Goal: Information Seeking & Learning: Learn about a topic

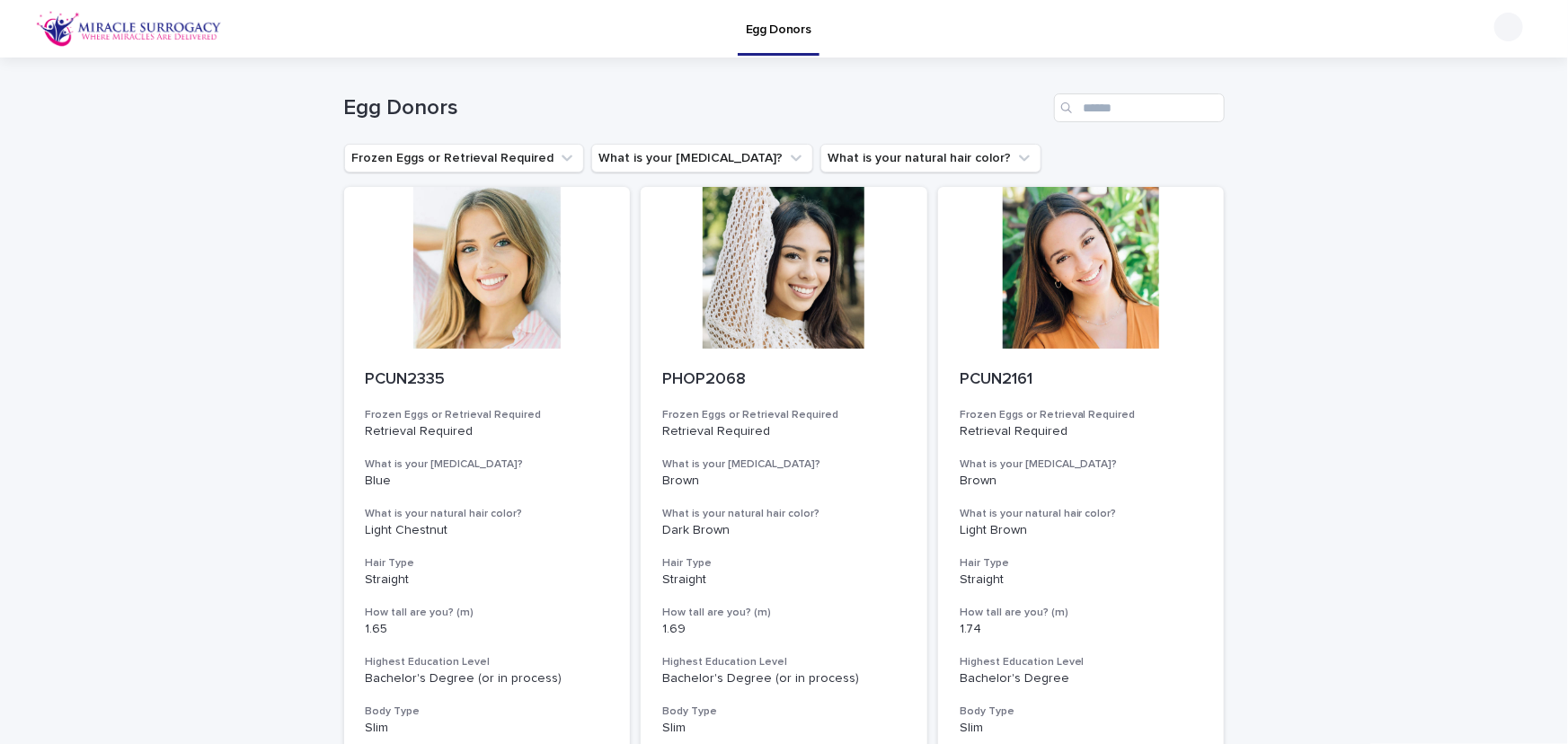
scroll to position [1943, 0]
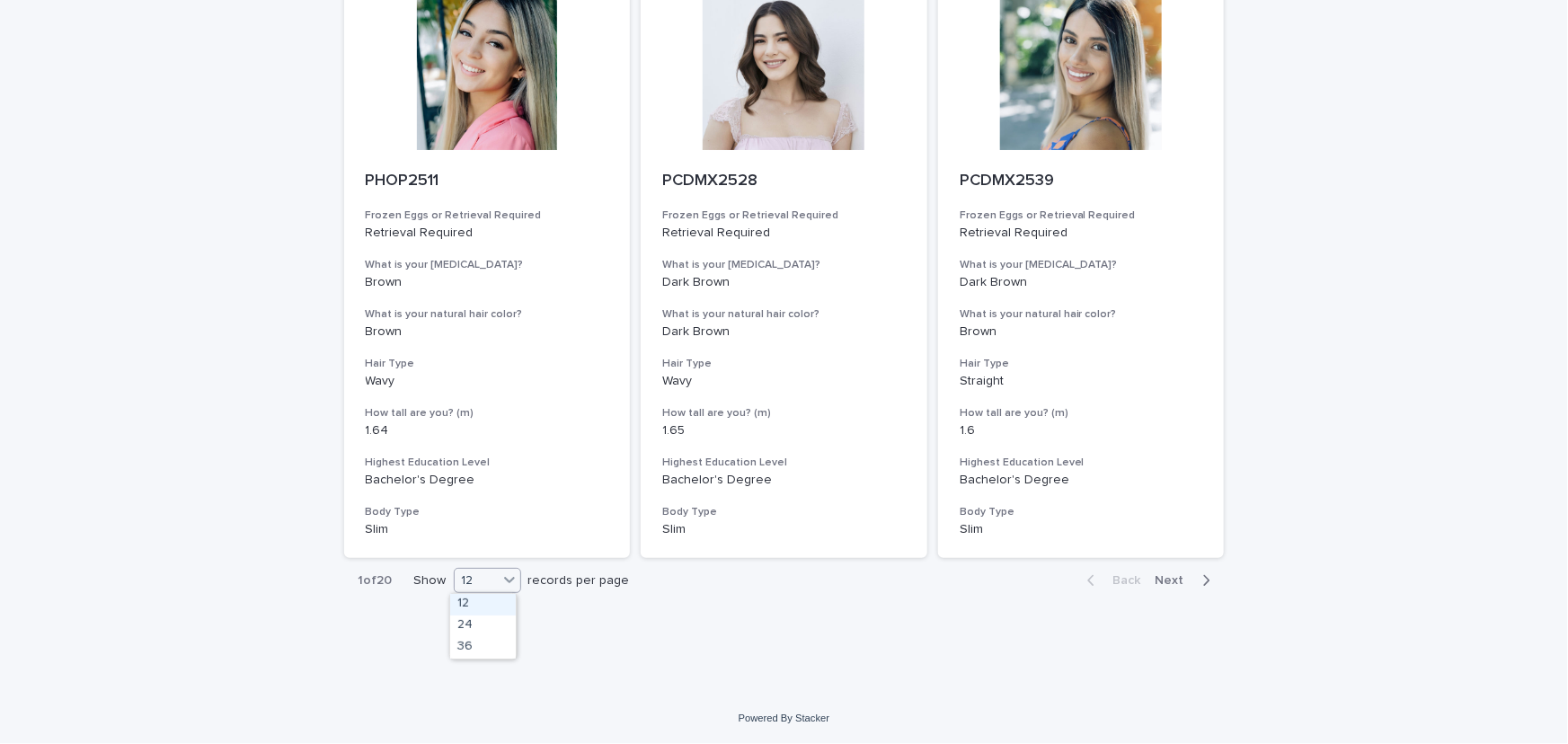
click at [471, 584] on div "12" at bounding box center [475, 582] width 43 height 19
click at [470, 645] on div "36" at bounding box center [483, 648] width 65 height 22
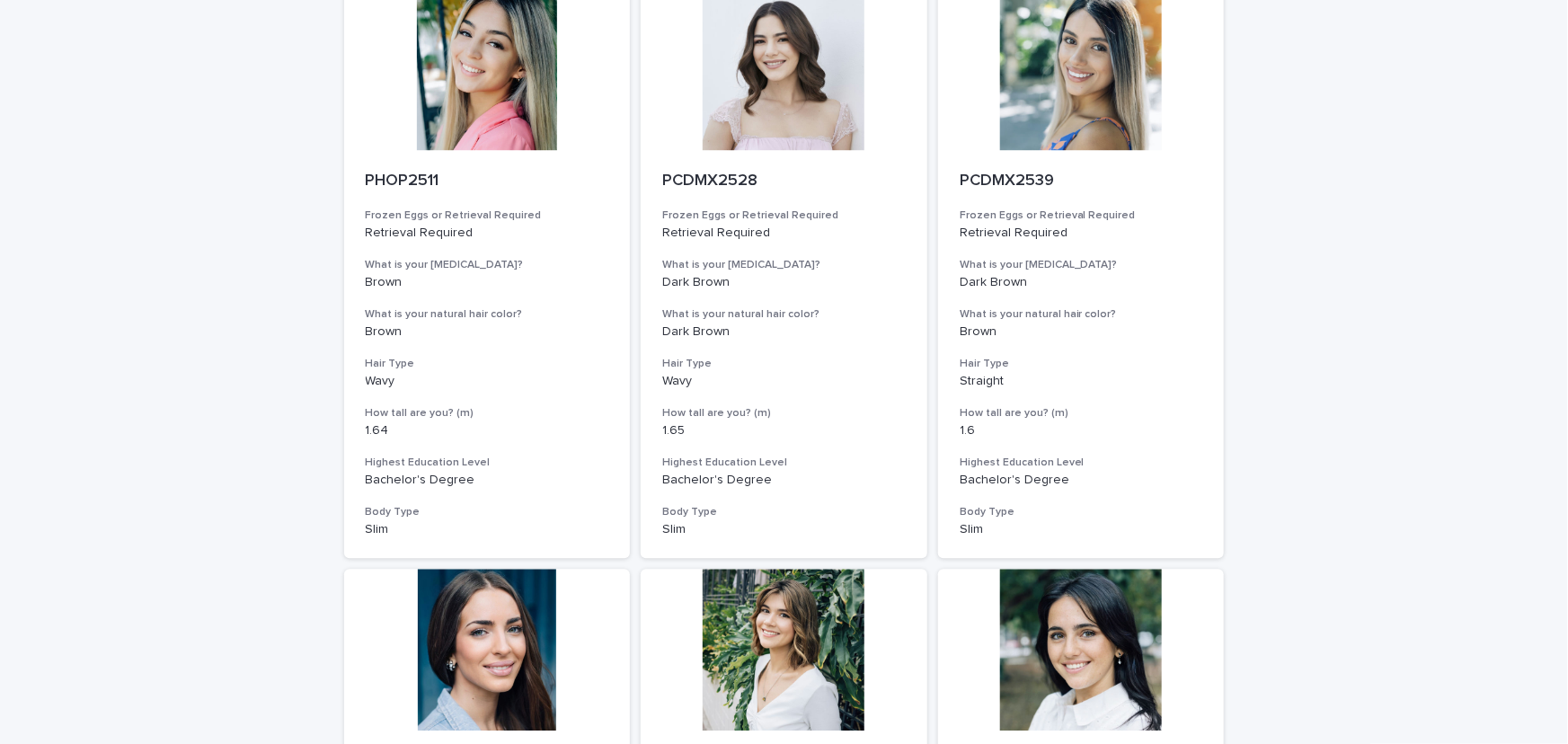
scroll to position [0, 0]
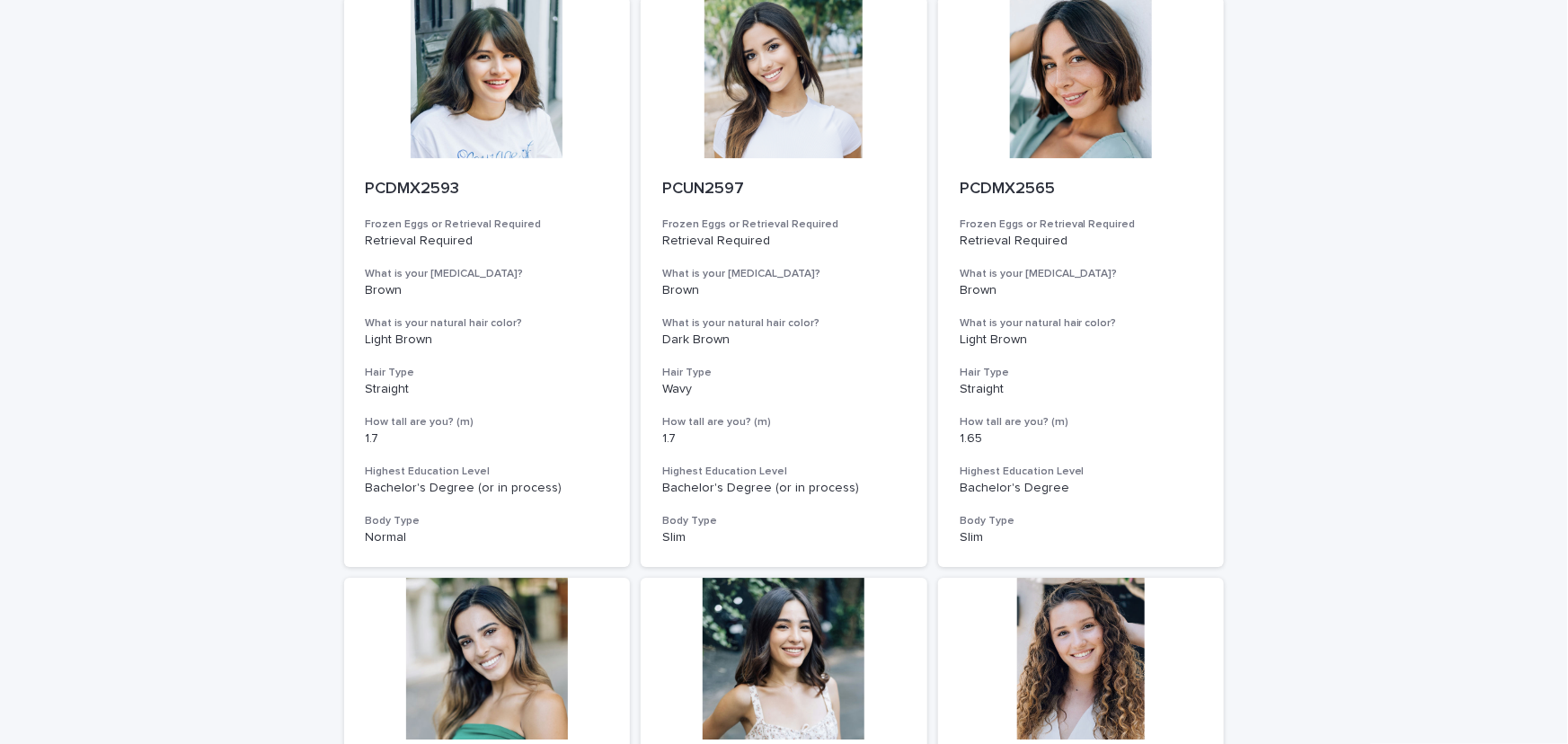
scroll to position [6484, 0]
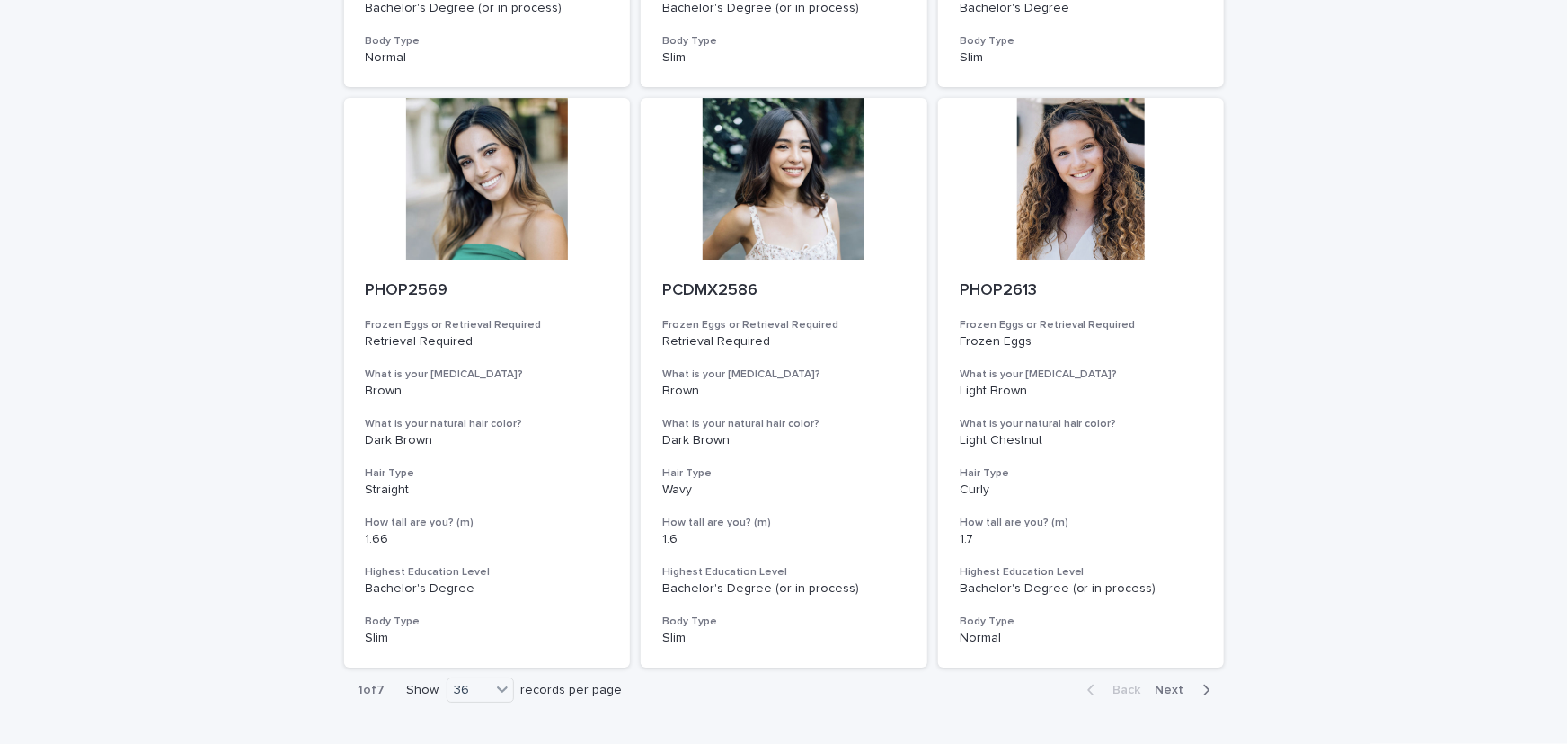
click at [1182, 691] on span "Next" at bounding box center [1175, 690] width 40 height 12
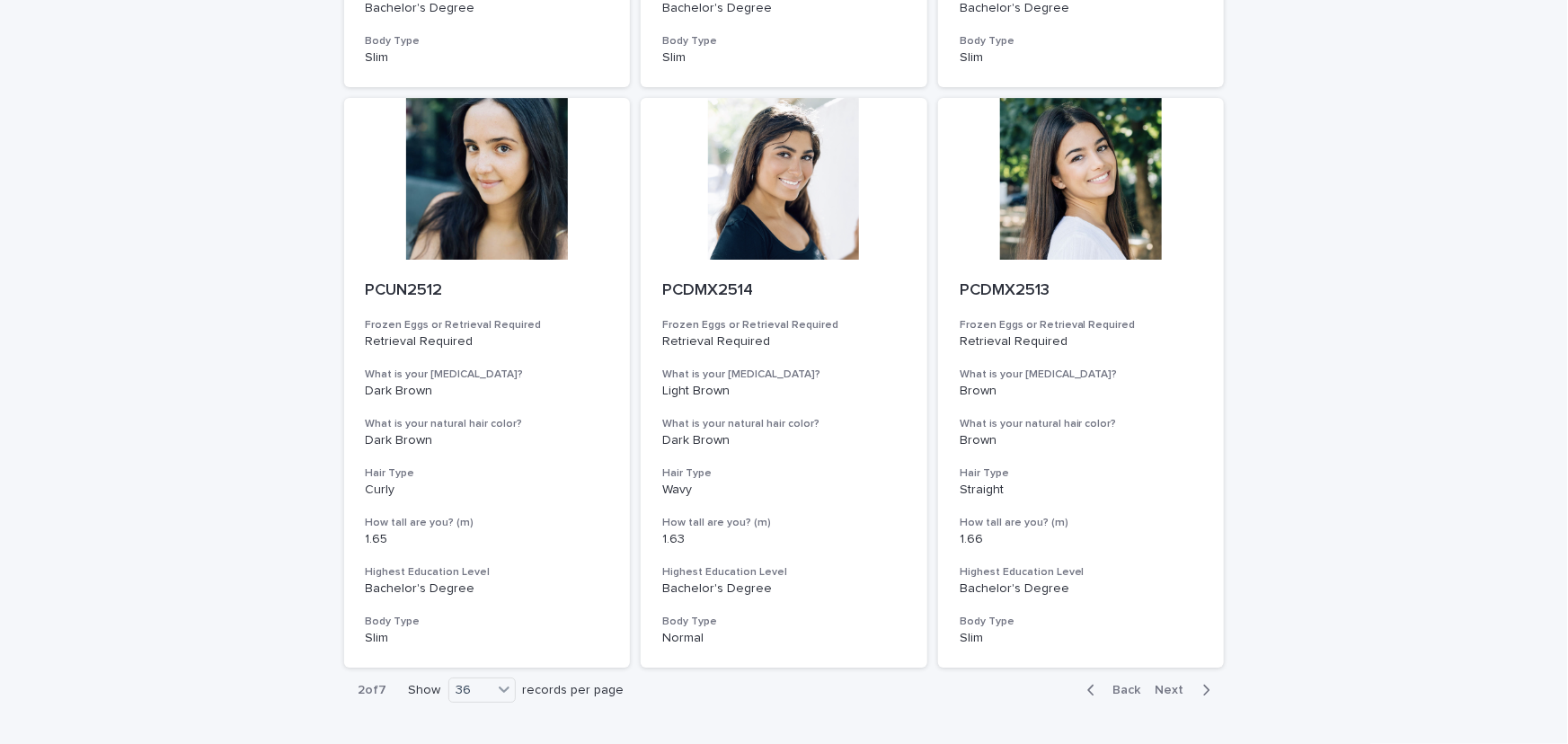
scroll to position [6593, 0]
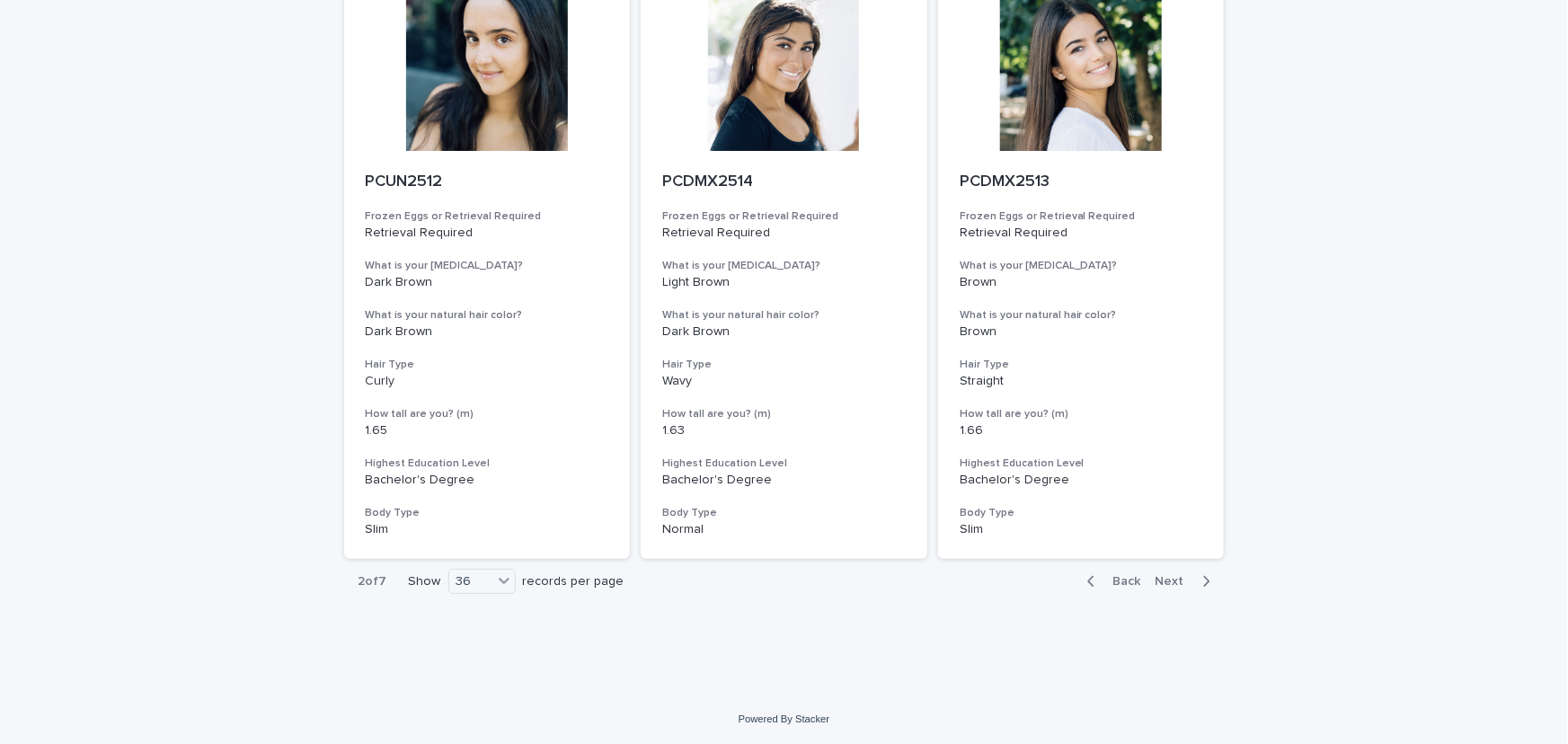
click at [1185, 580] on span "Next" at bounding box center [1175, 581] width 40 height 12
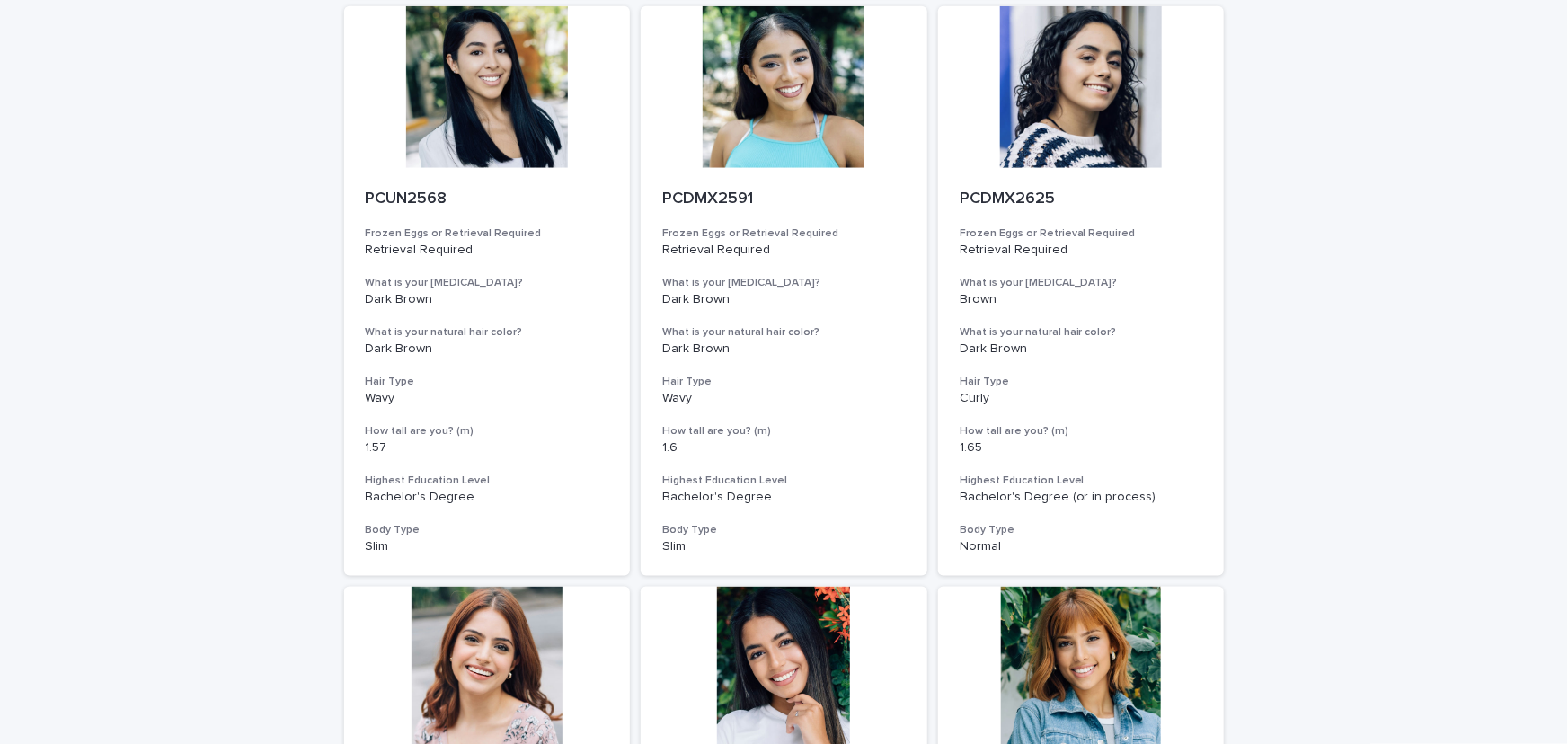
scroll to position [1144, 0]
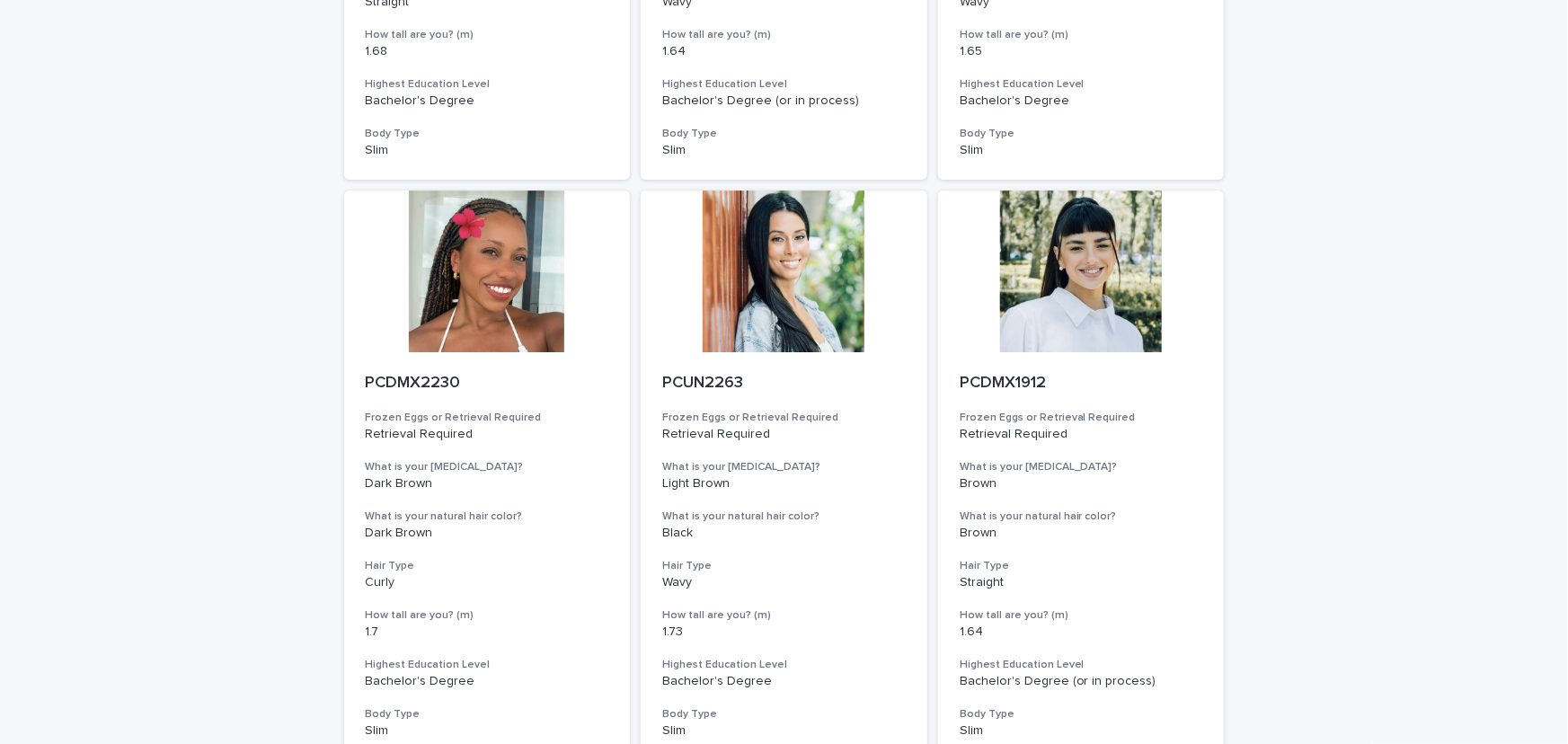
scroll to position [6593, 0]
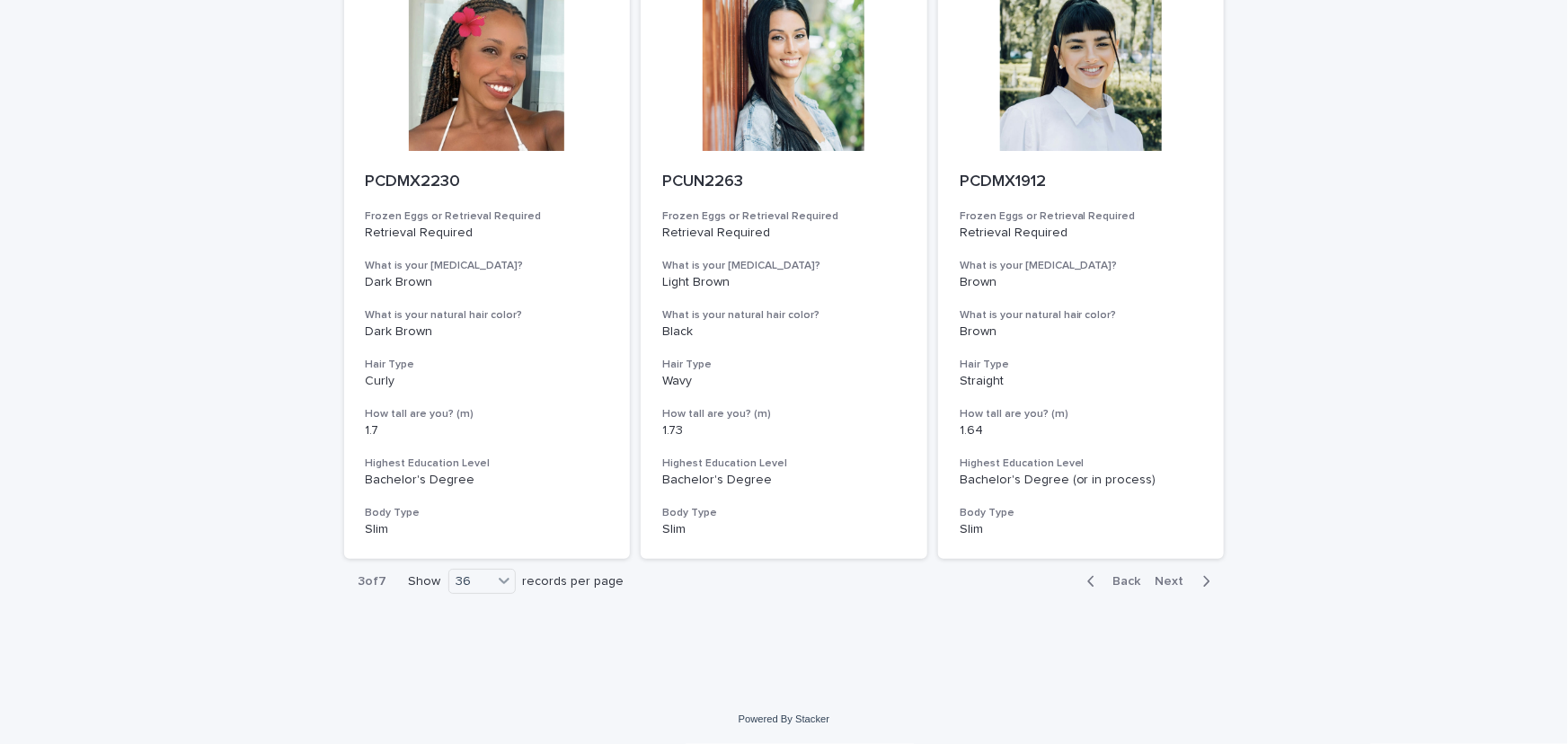
click at [1159, 589] on div "Back Next" at bounding box center [1149, 581] width 152 height 45
click at [1163, 580] on span "Next" at bounding box center [1175, 581] width 40 height 12
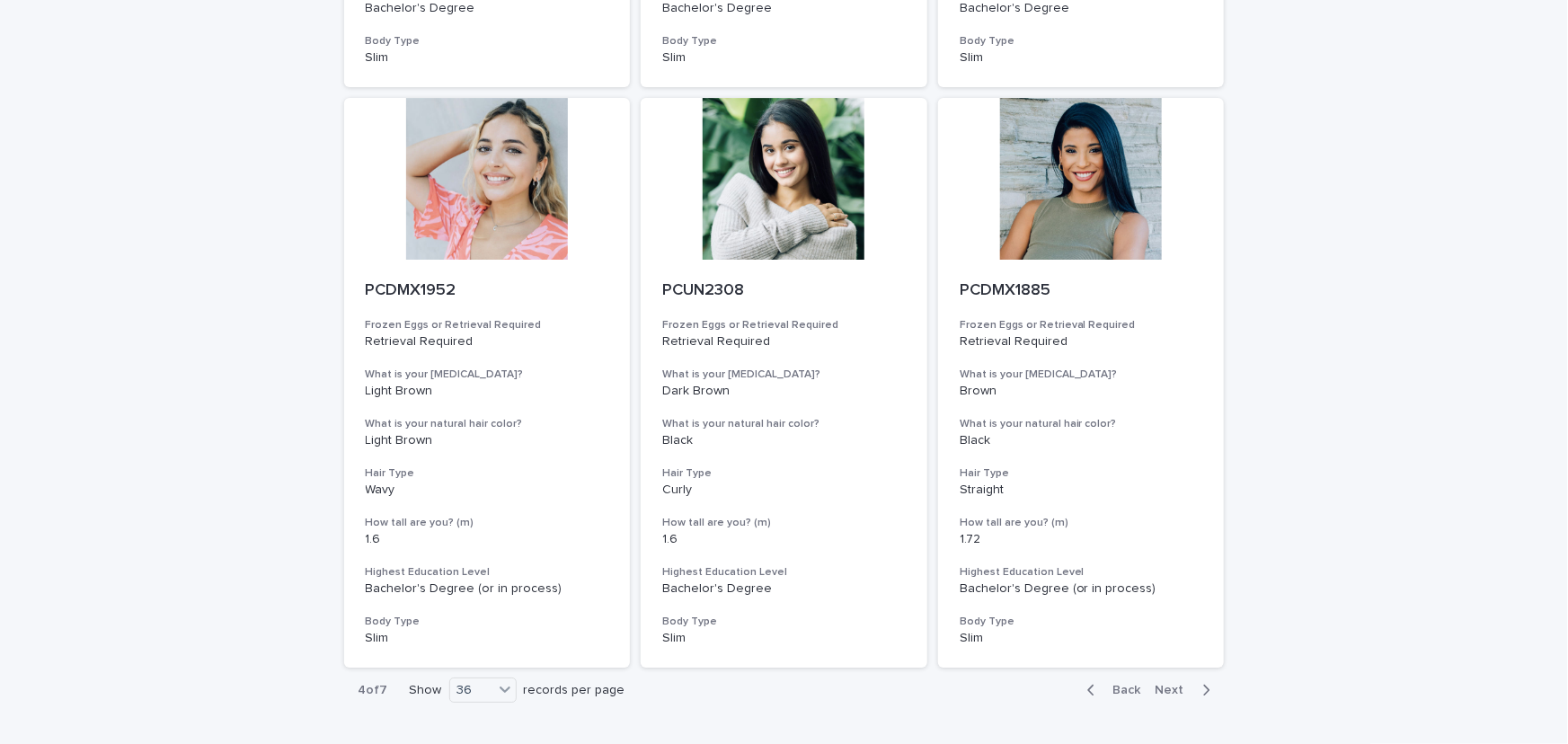
scroll to position [6593, 0]
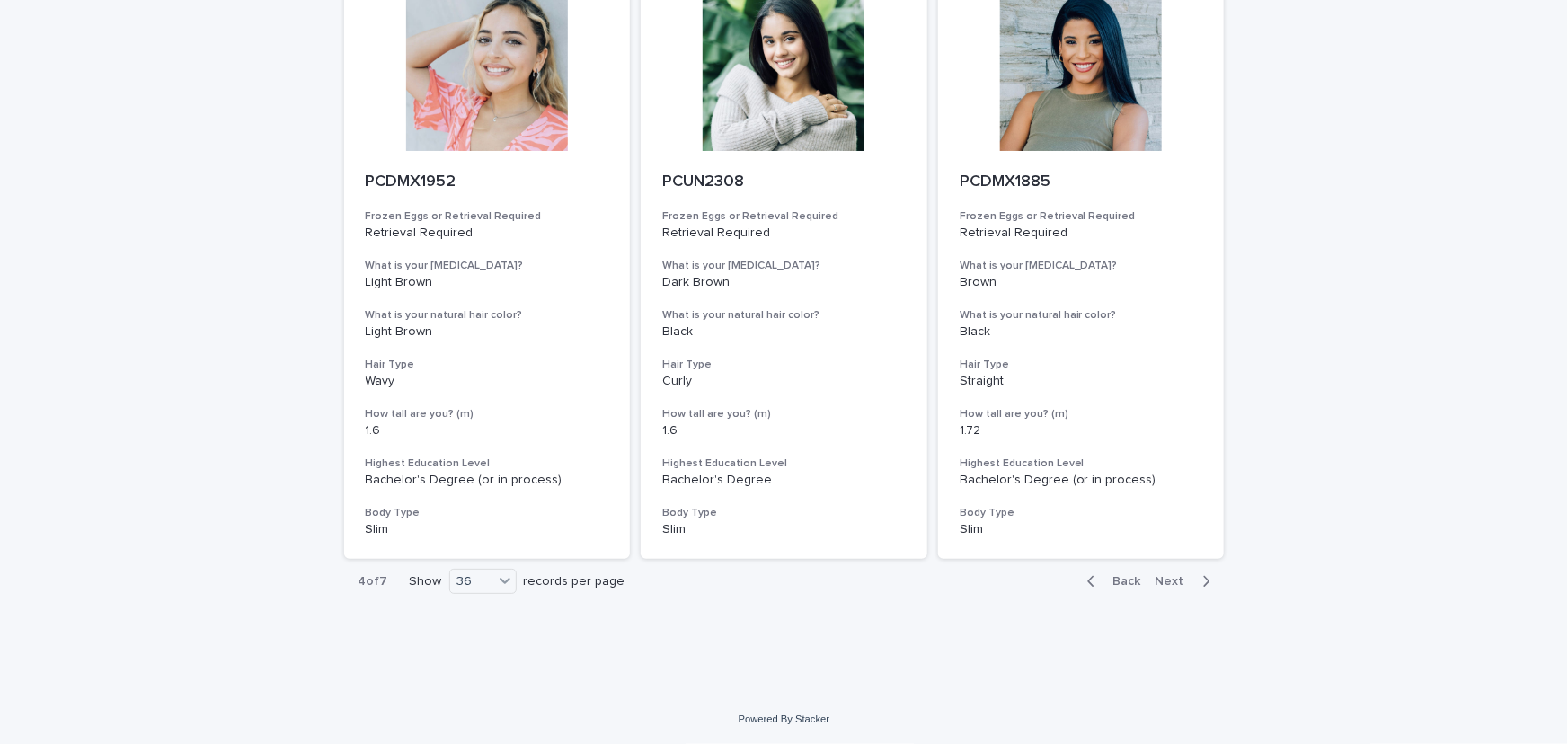
click at [1170, 576] on span "Next" at bounding box center [1175, 581] width 40 height 12
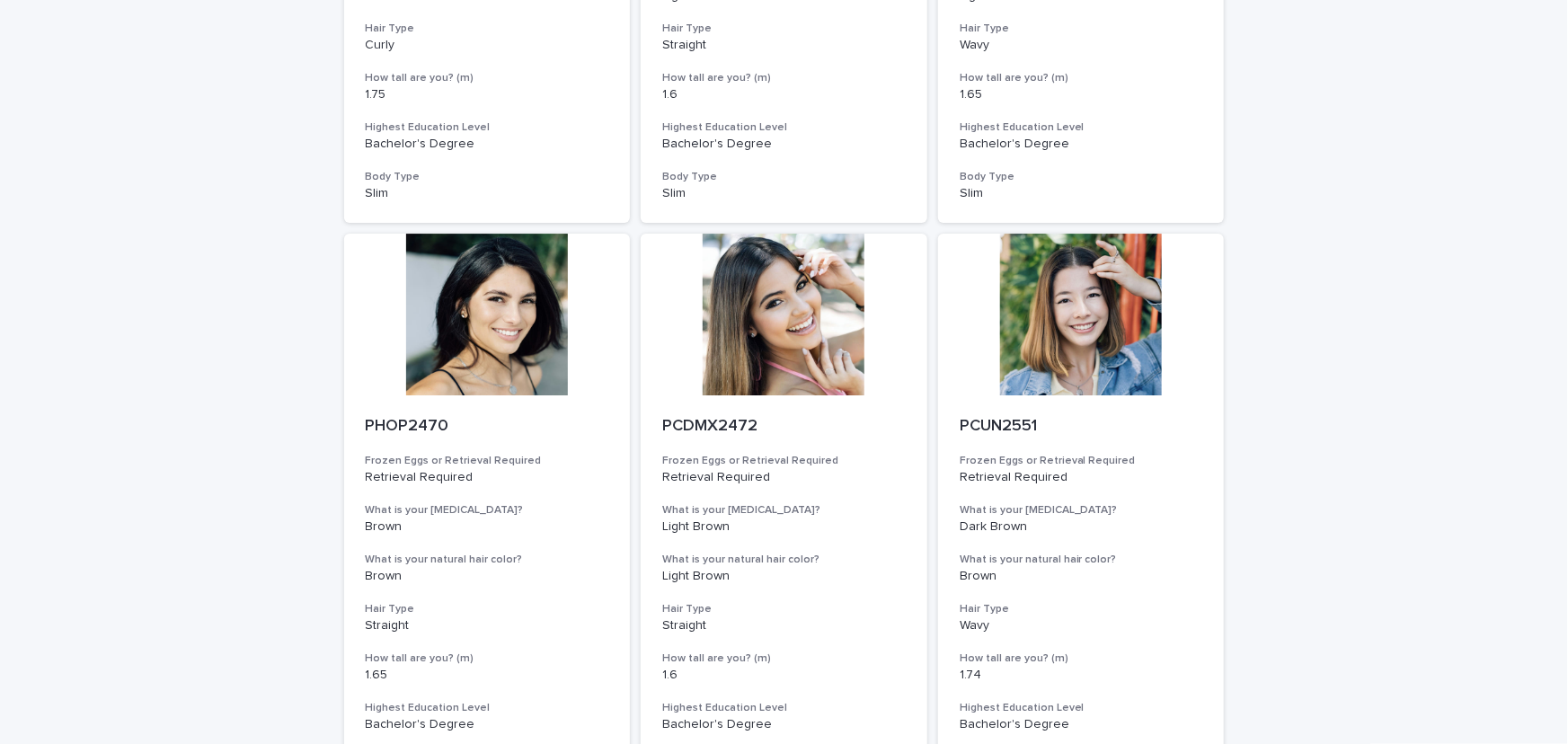
scroll to position [6484, 0]
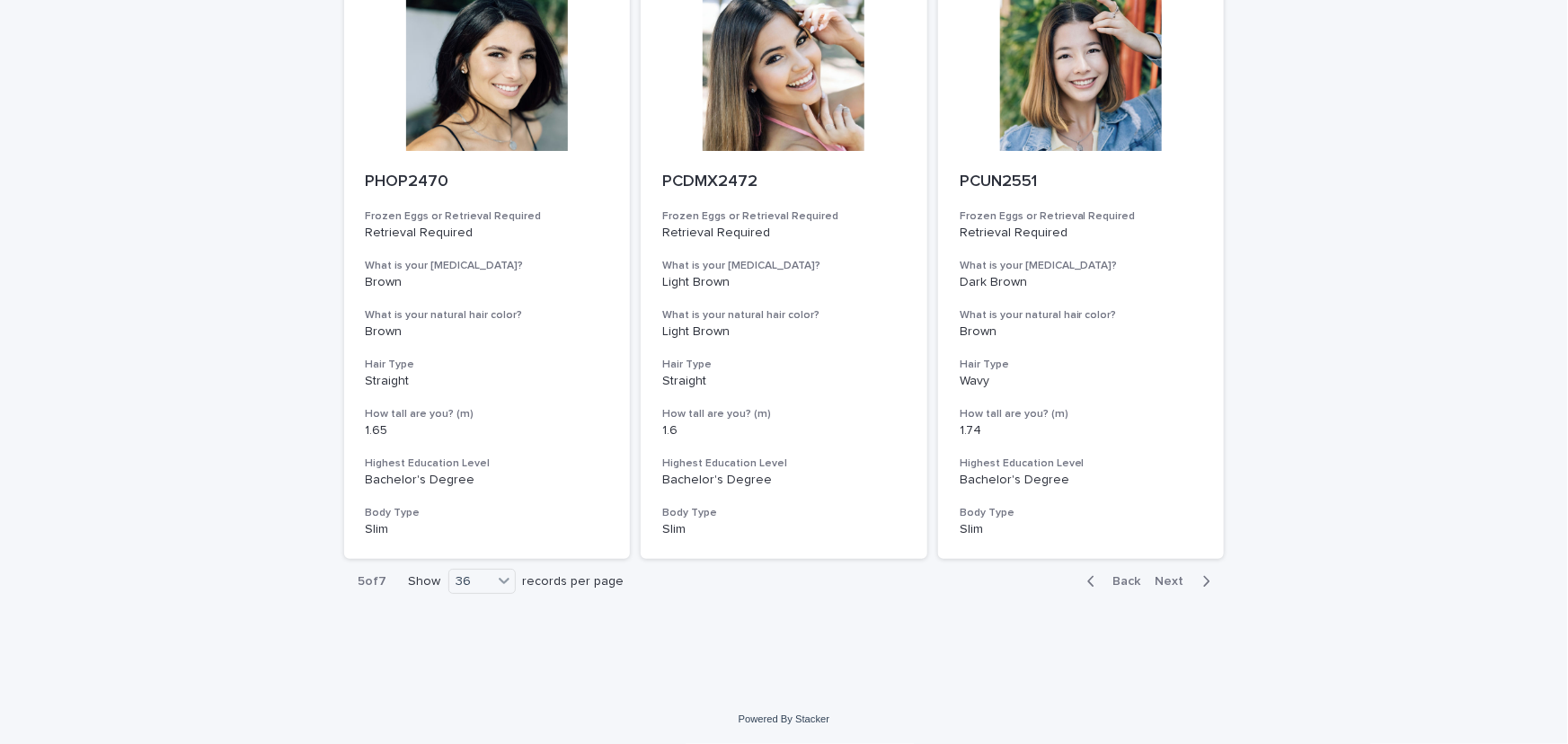
click at [1195, 583] on div "button" at bounding box center [1203, 581] width 15 height 16
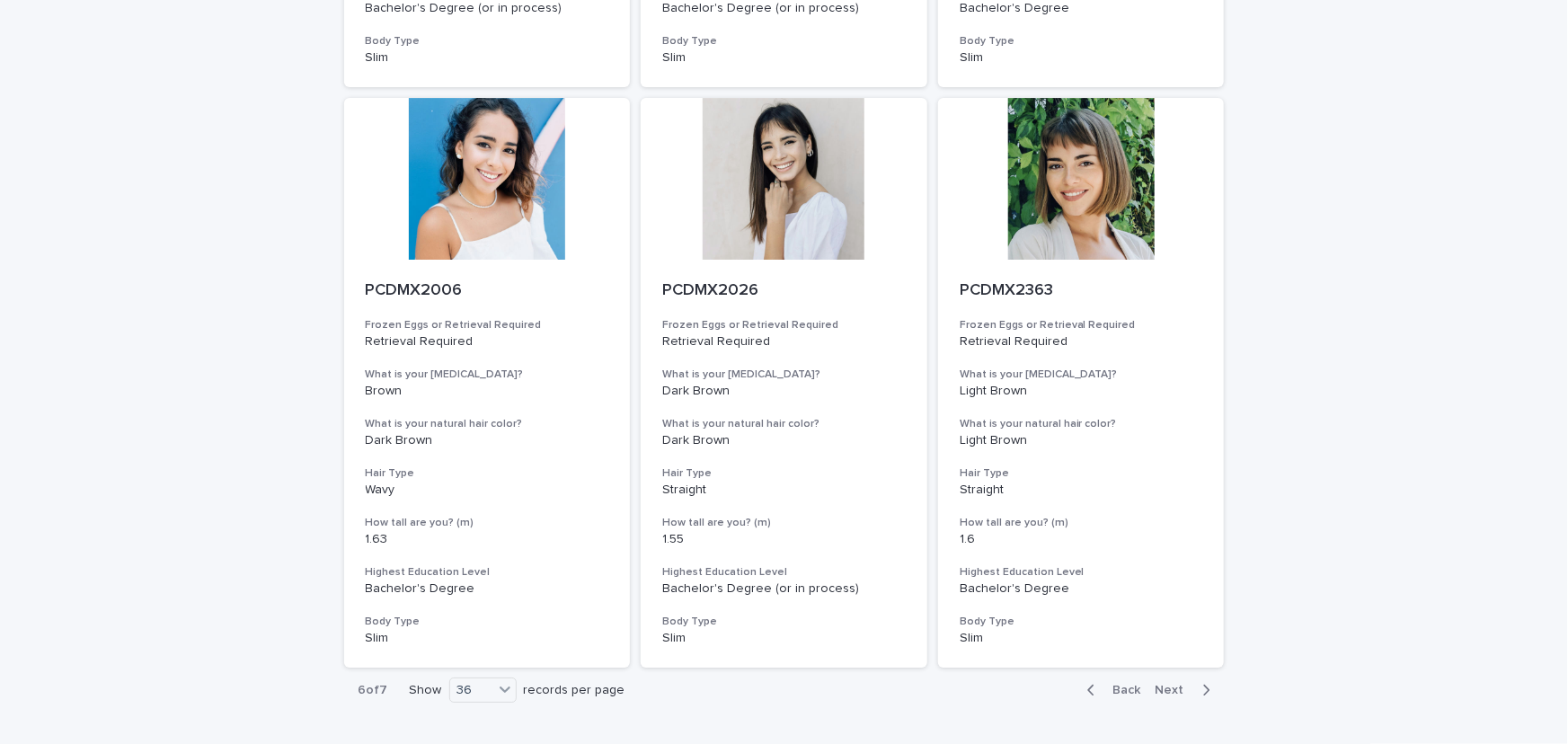
click at [1176, 687] on span "Next" at bounding box center [1175, 690] width 40 height 12
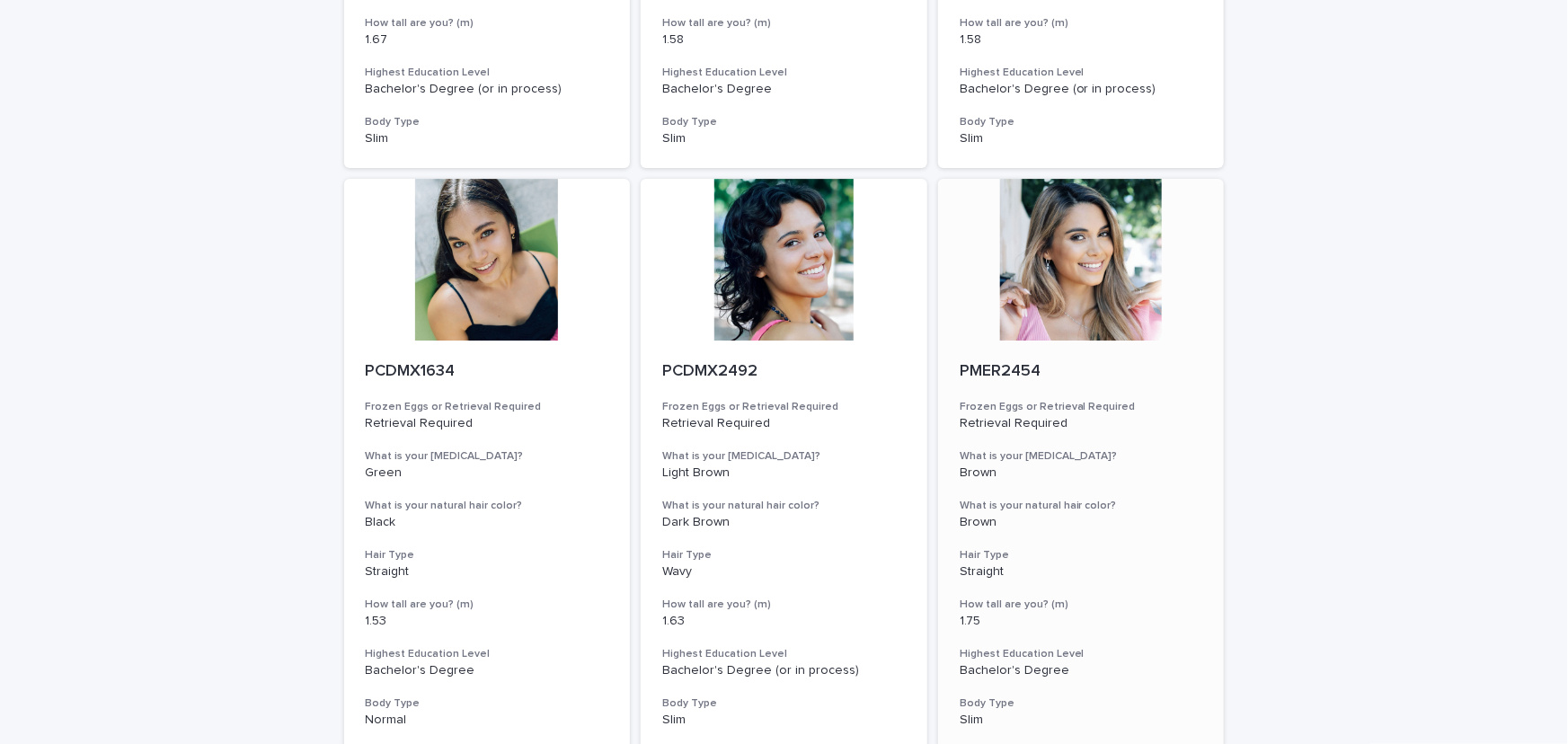
click at [1045, 263] on div at bounding box center [1081, 260] width 286 height 162
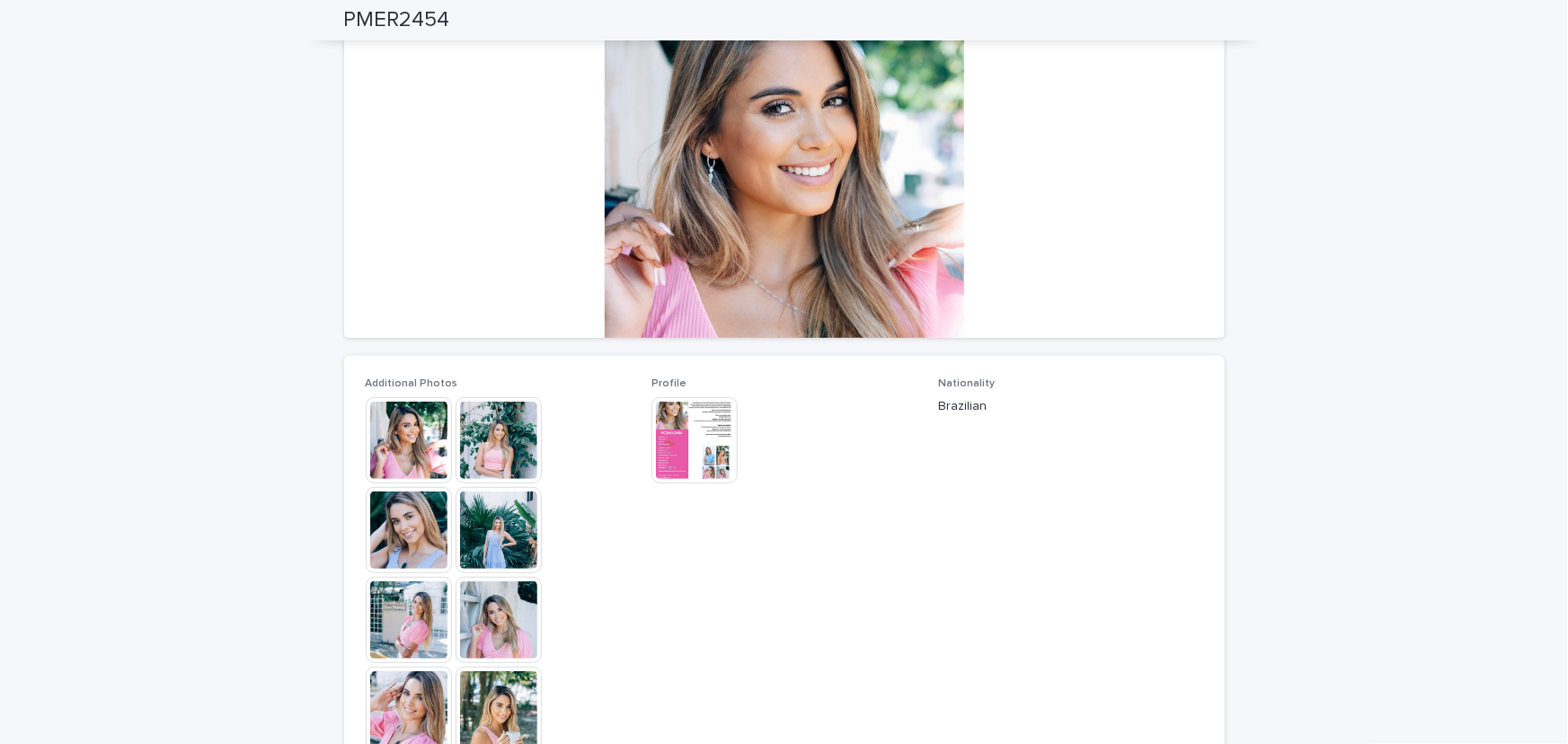
scroll to position [381, 0]
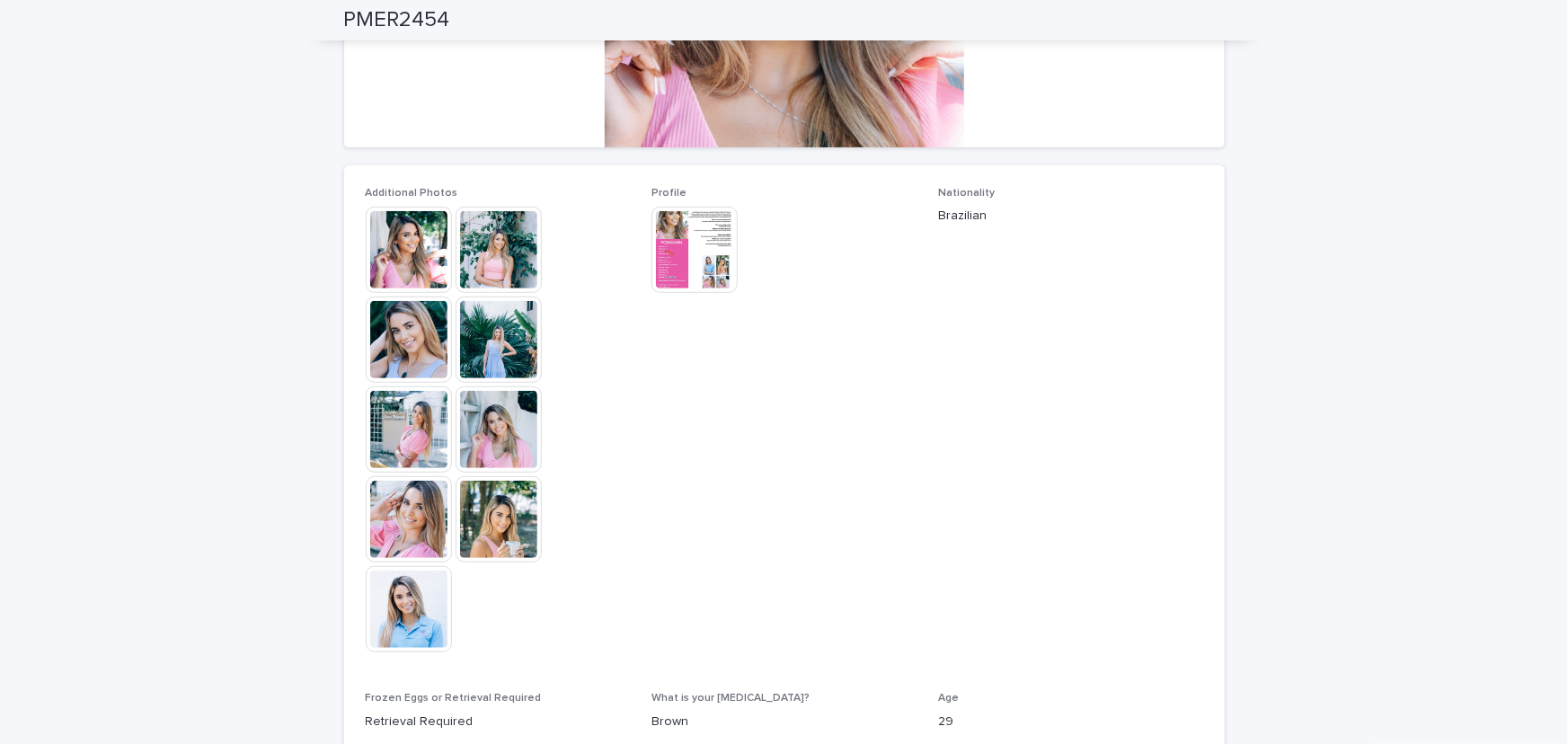
click at [418, 251] on img at bounding box center [409, 250] width 86 height 86
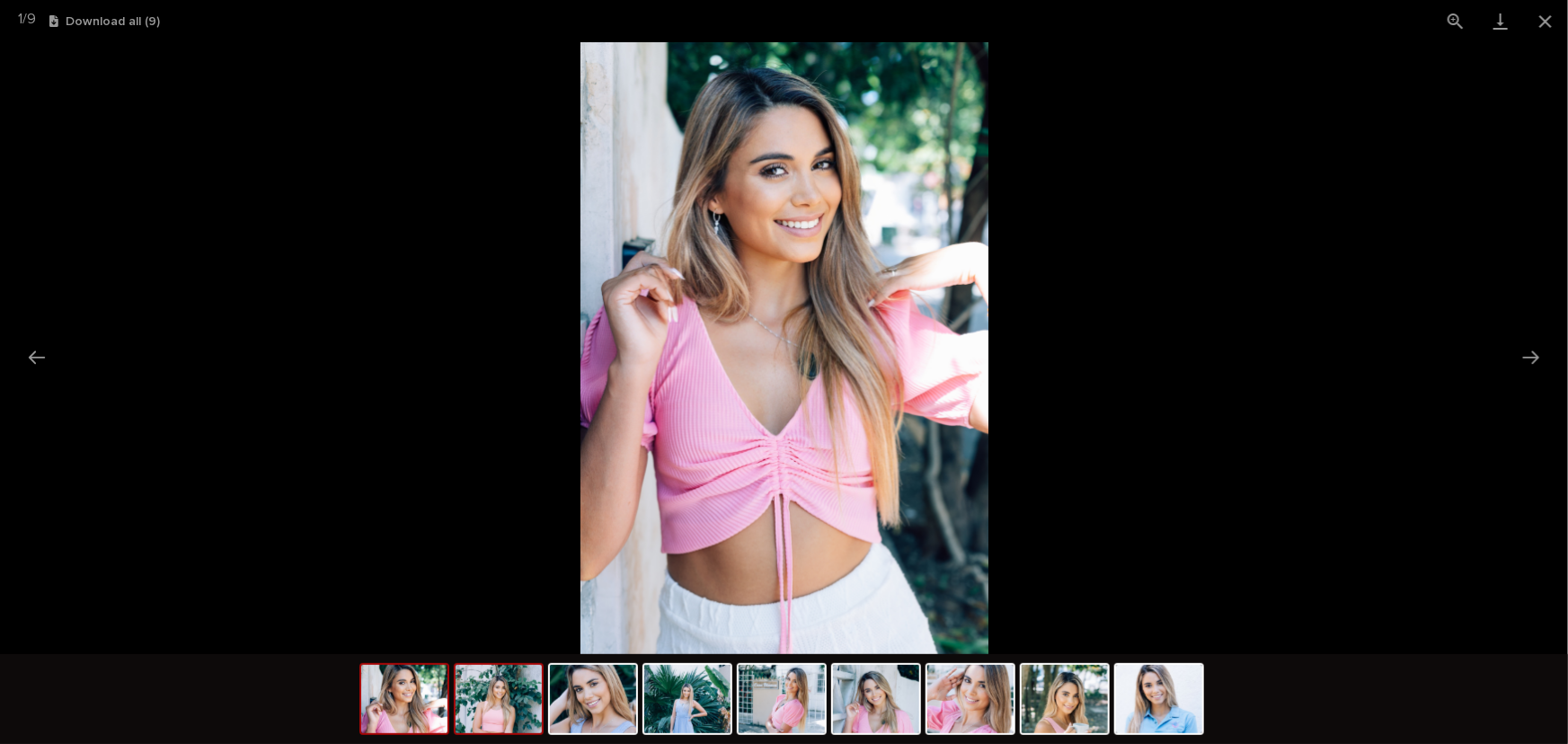
click at [486, 704] on img at bounding box center [498, 699] width 86 height 68
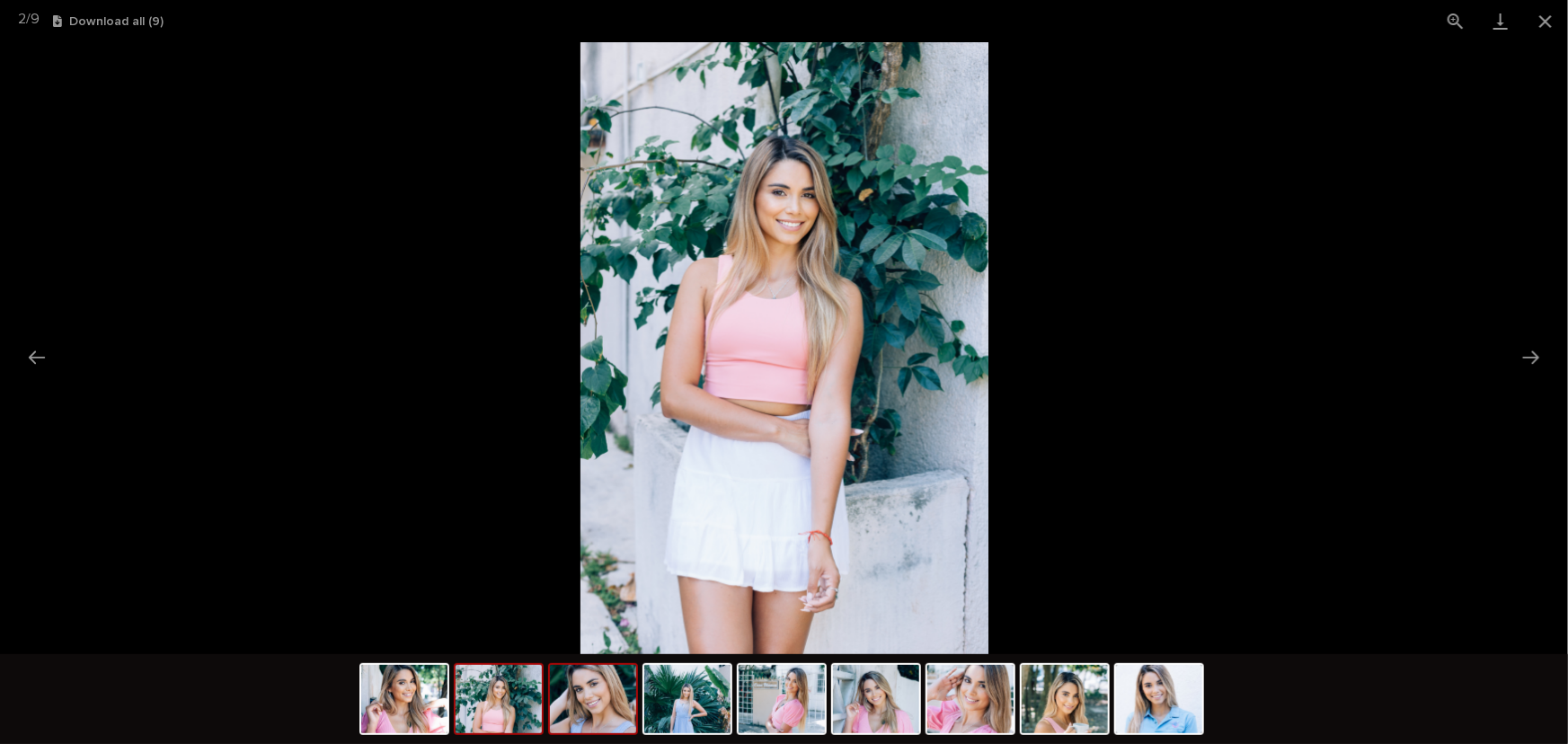
click at [622, 699] on img at bounding box center [593, 699] width 86 height 68
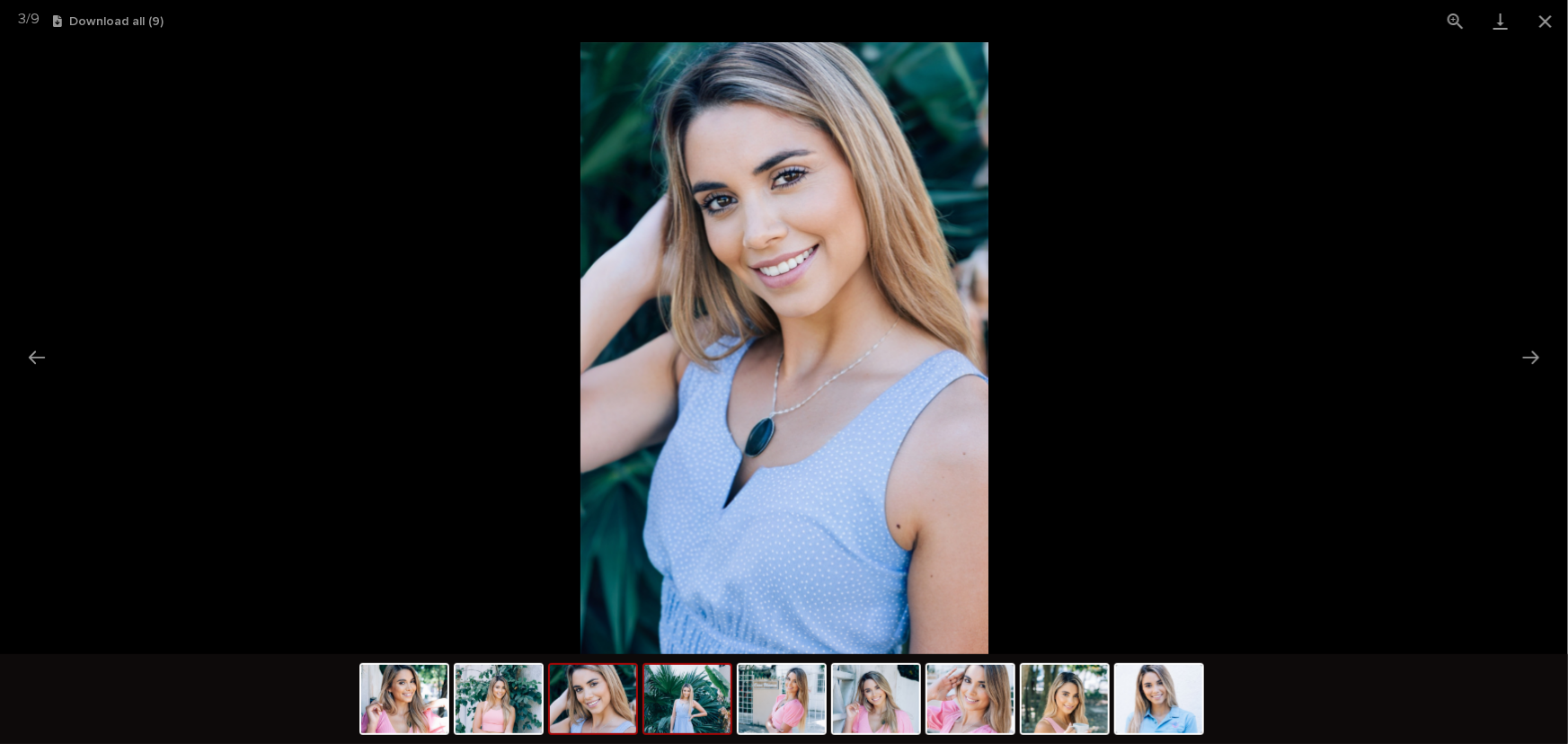
click at [687, 708] on img at bounding box center [687, 699] width 86 height 68
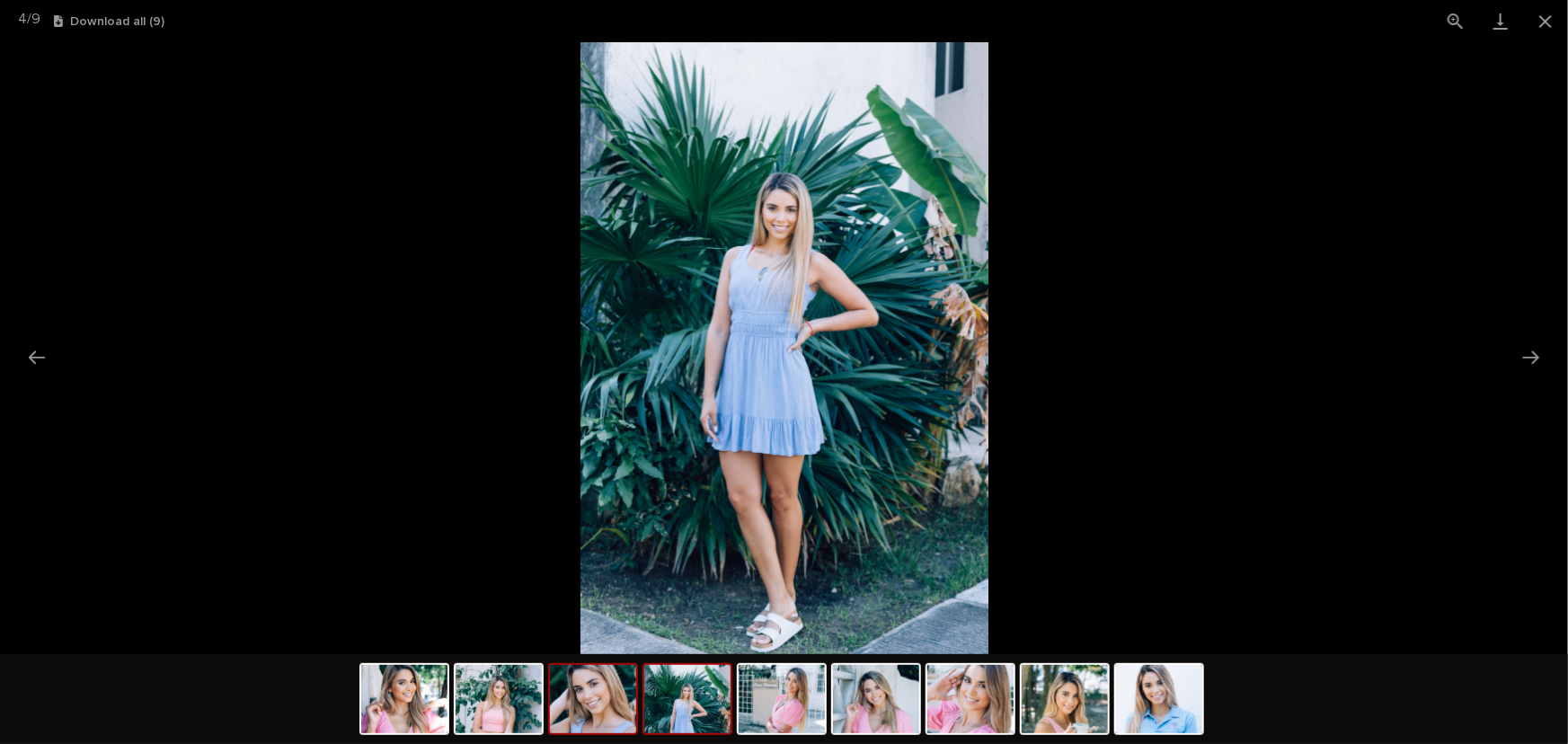
click at [601, 710] on img at bounding box center [593, 699] width 86 height 68
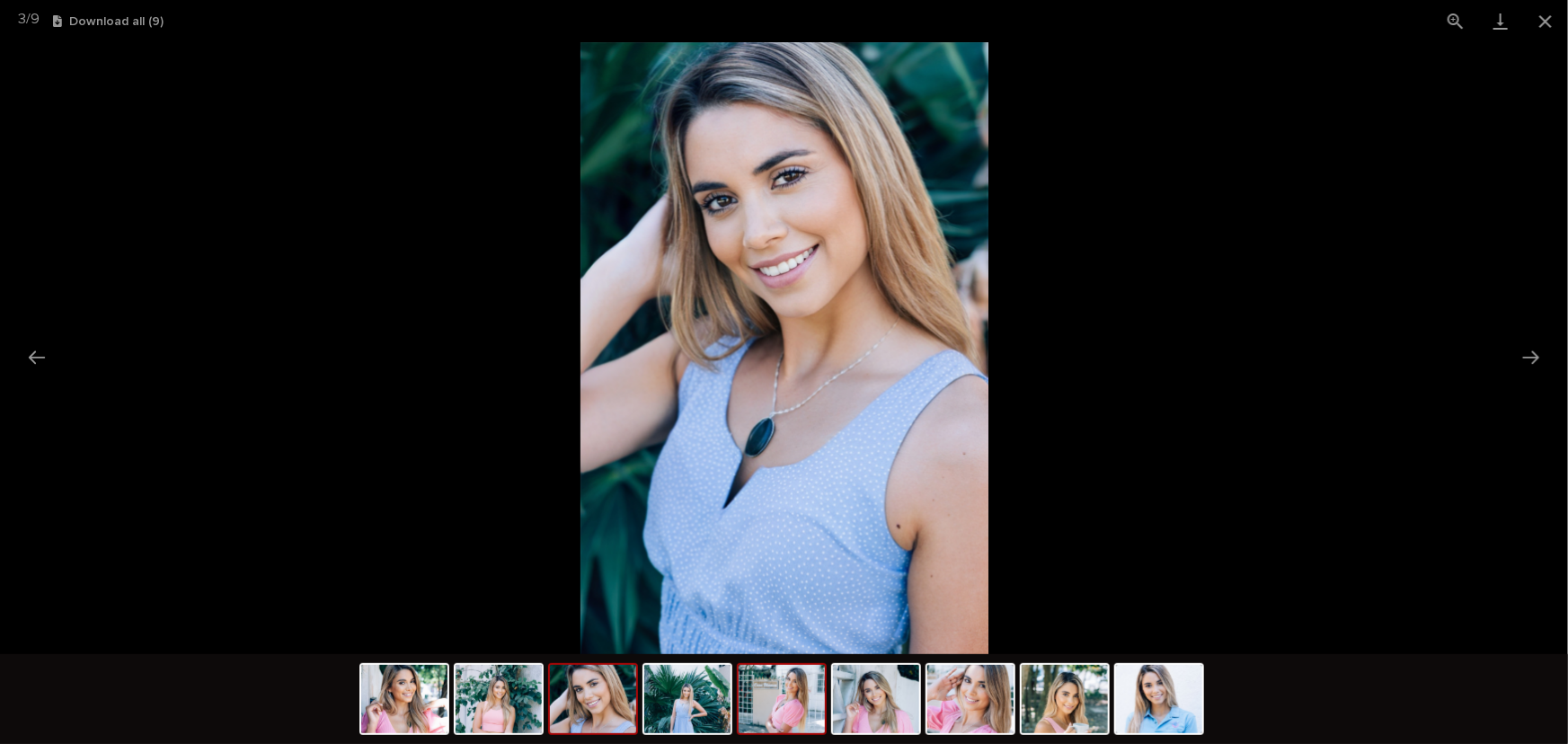
click at [762, 719] on img at bounding box center [782, 699] width 86 height 68
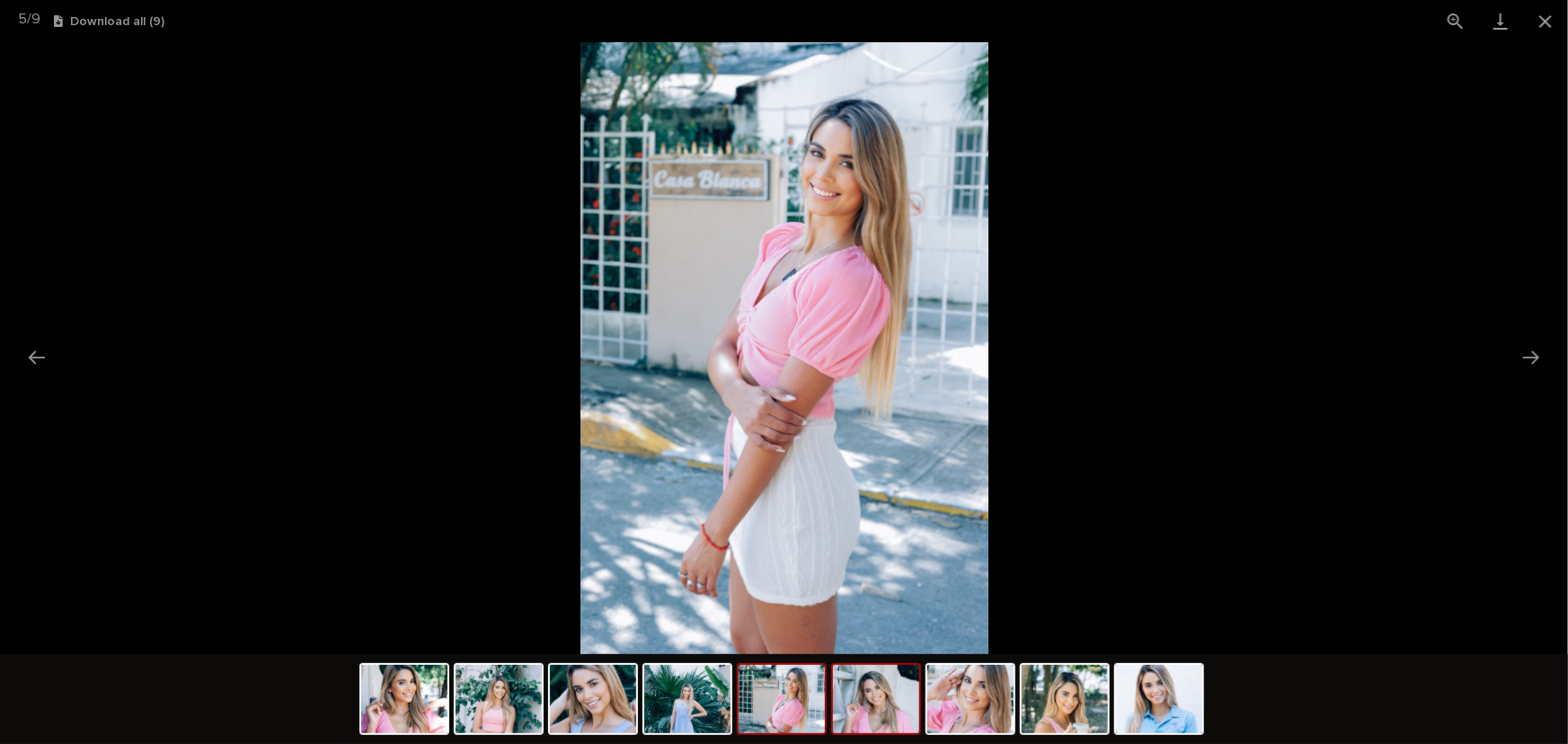
click at [876, 709] on img at bounding box center [876, 699] width 86 height 68
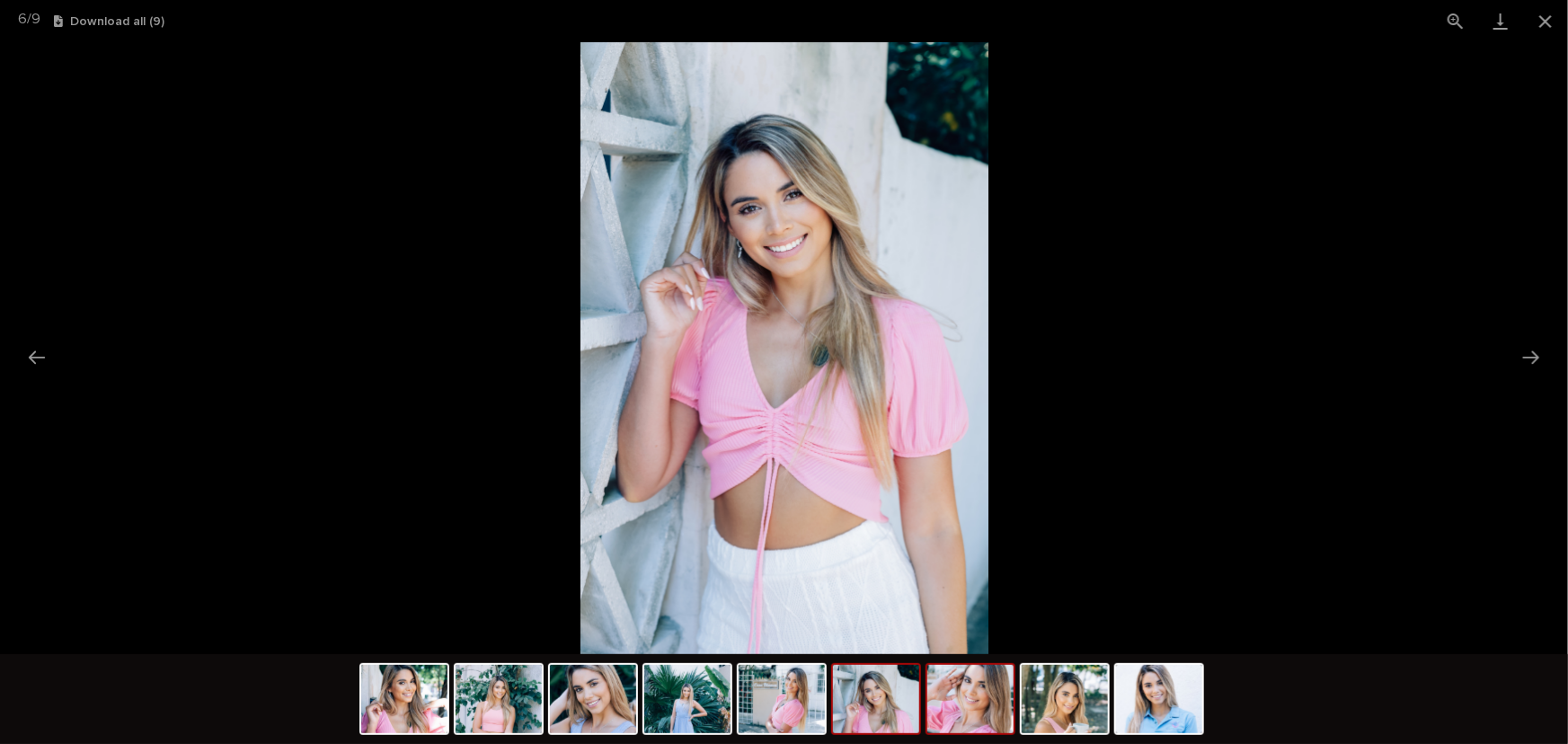
click at [951, 708] on img at bounding box center [970, 699] width 86 height 68
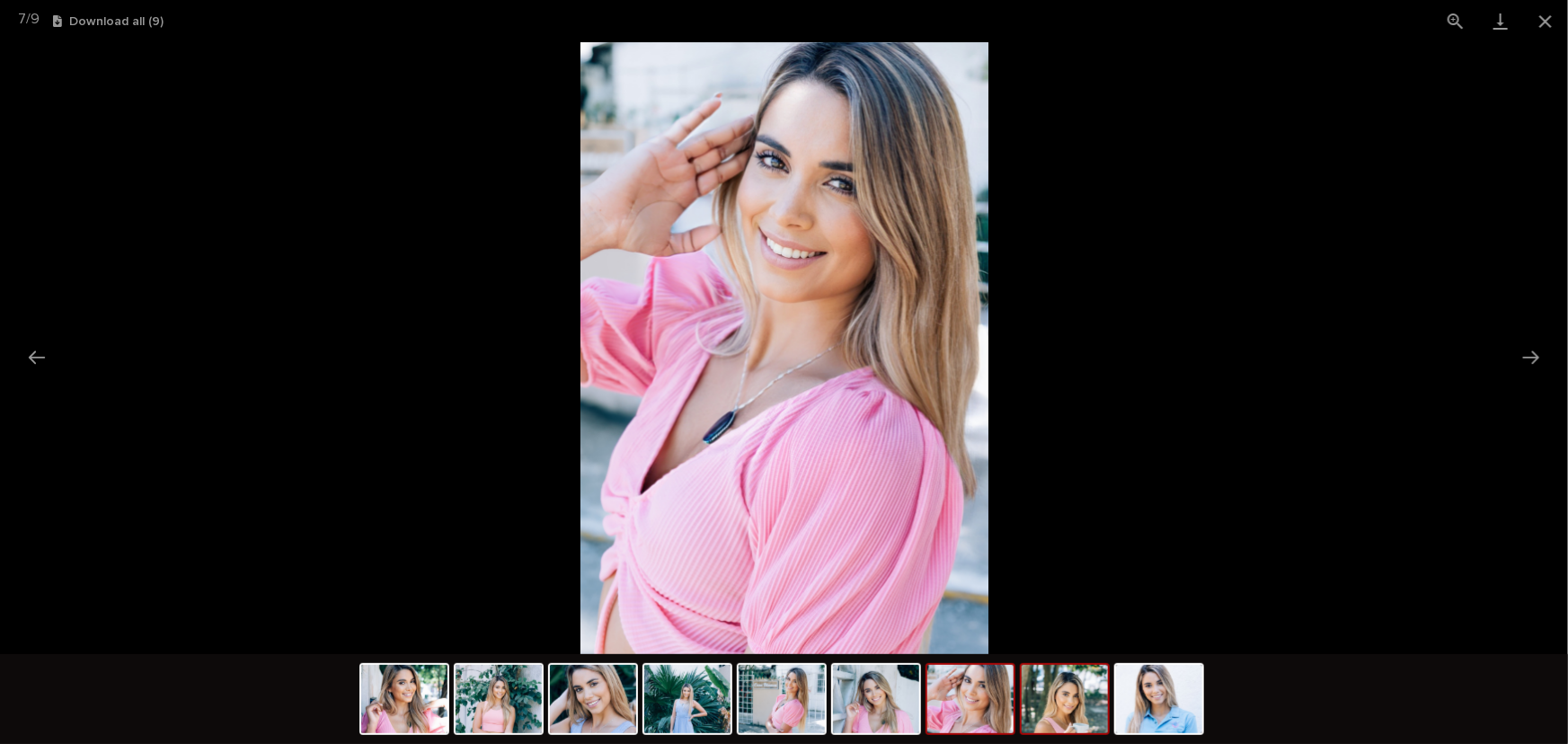
click at [1066, 703] on img at bounding box center [1064, 699] width 86 height 68
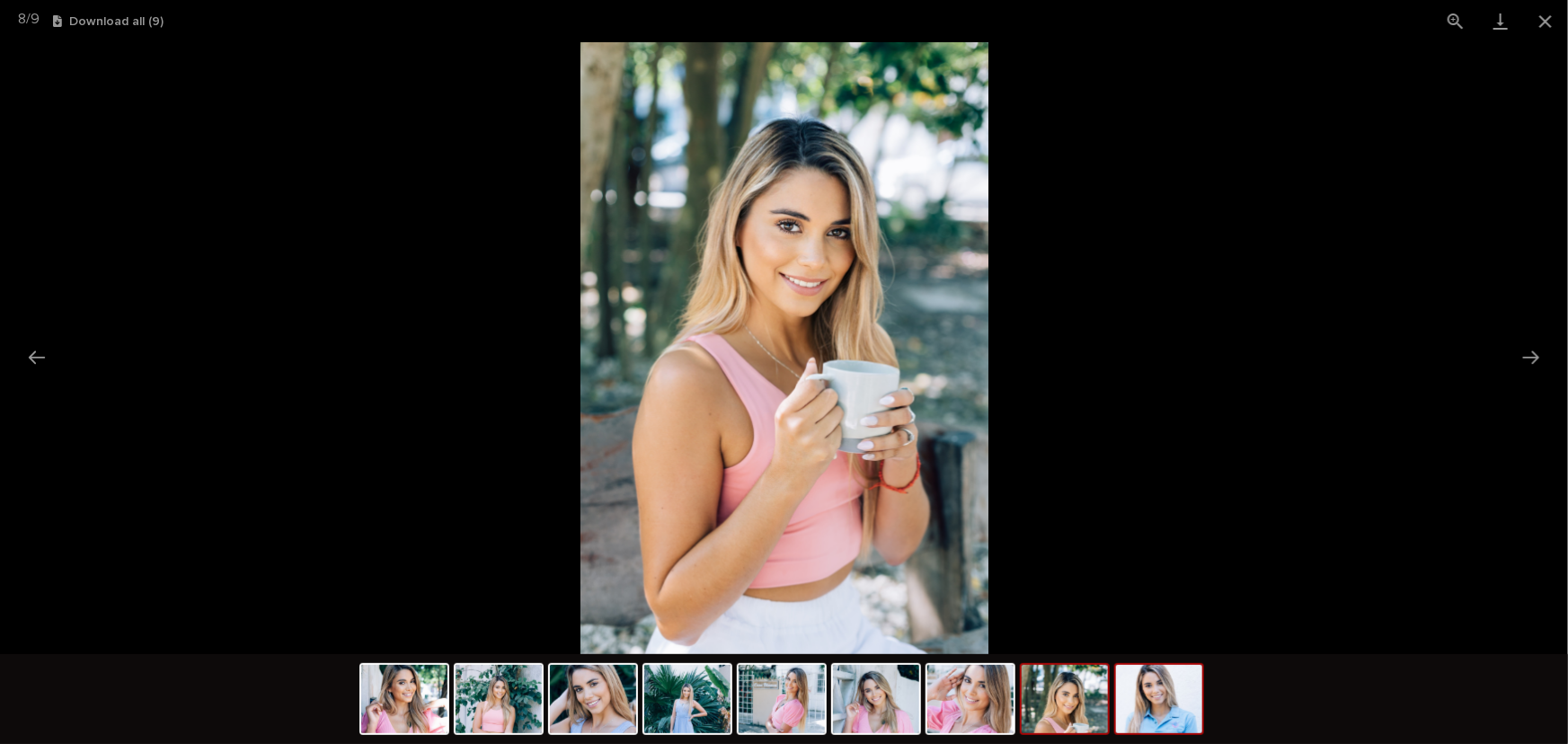
click at [1151, 716] on img at bounding box center [1159, 699] width 86 height 68
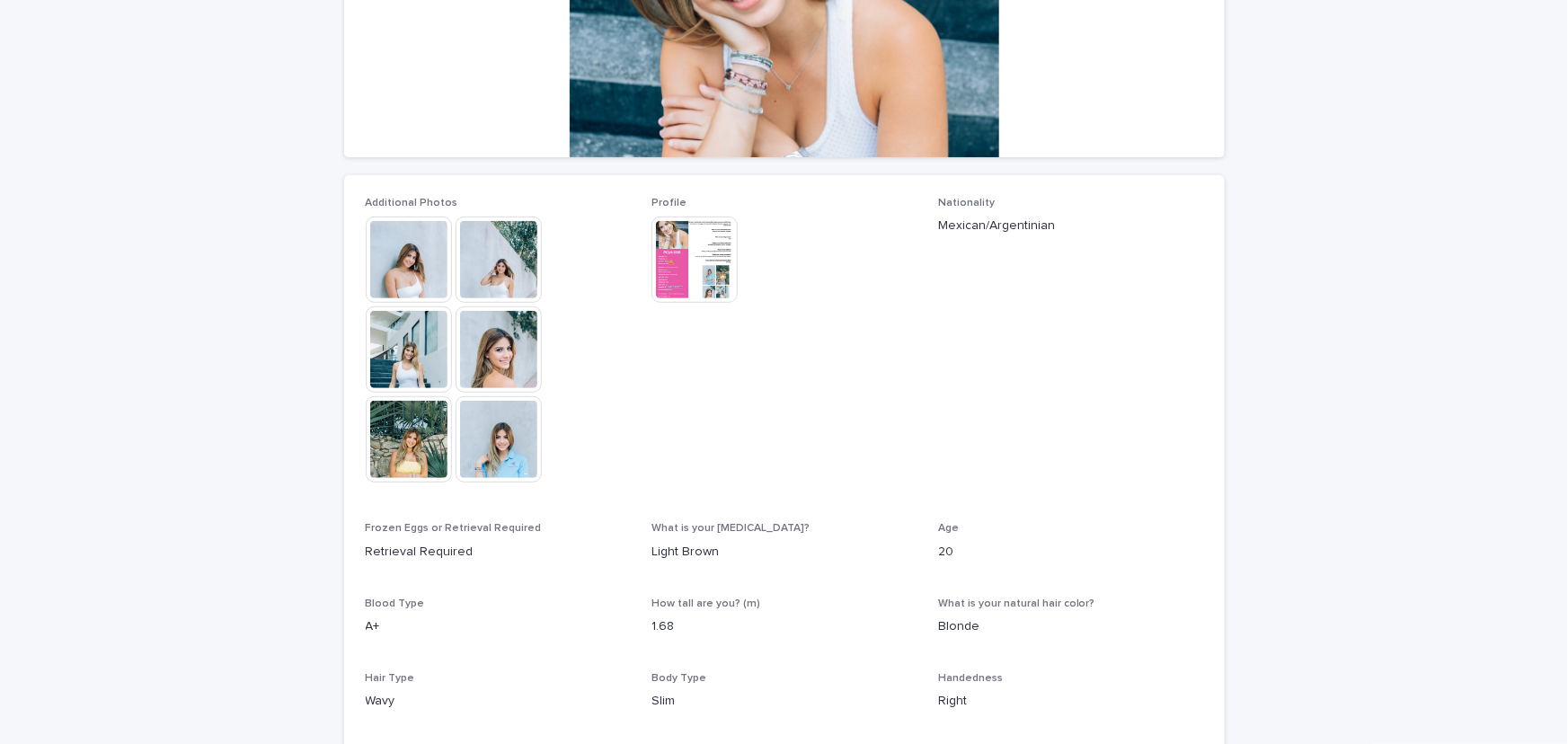
scroll to position [381, 0]
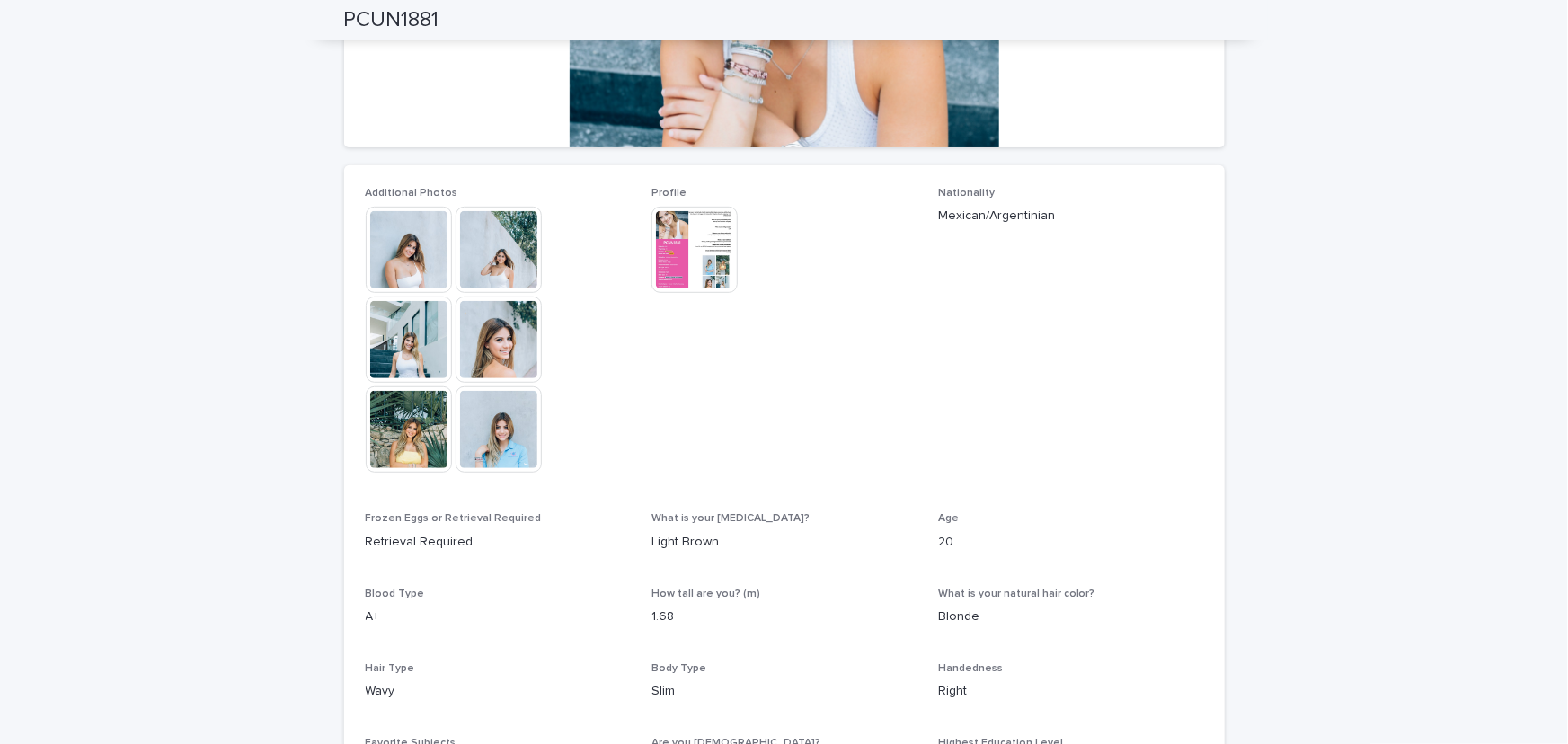
click at [396, 352] on img at bounding box center [409, 340] width 86 height 86
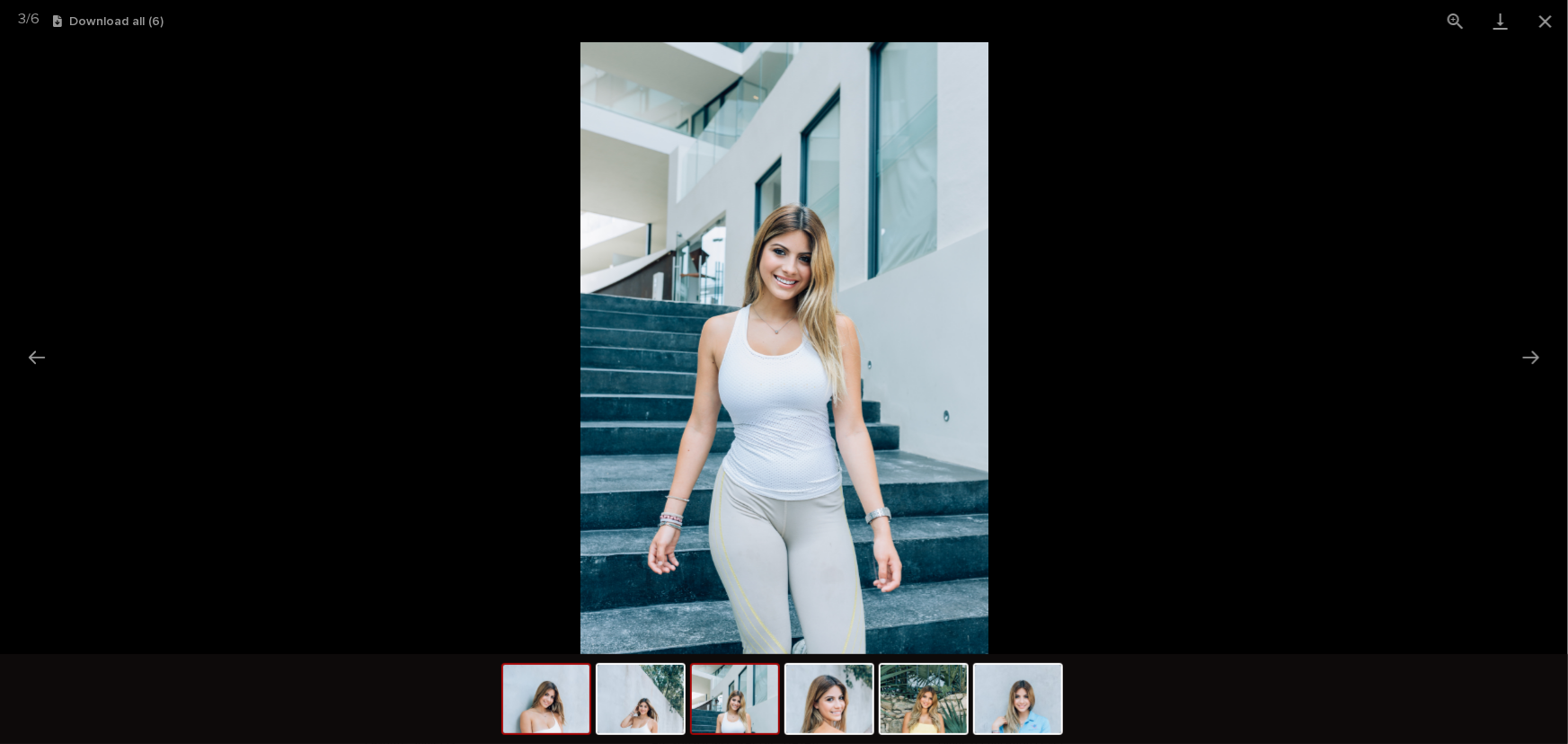
click at [547, 715] on img at bounding box center [546, 699] width 86 height 68
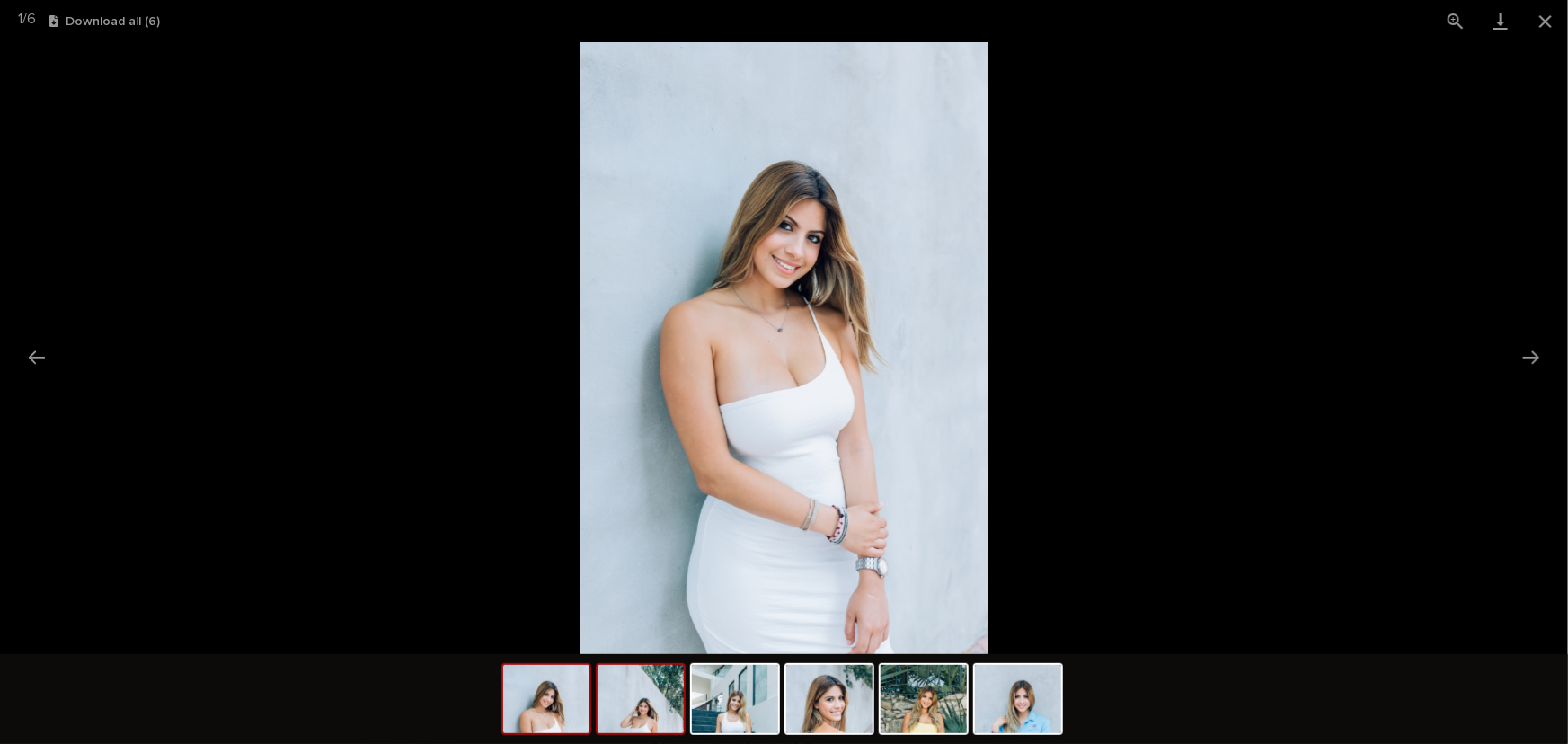
click at [609, 716] on img at bounding box center [640, 699] width 86 height 68
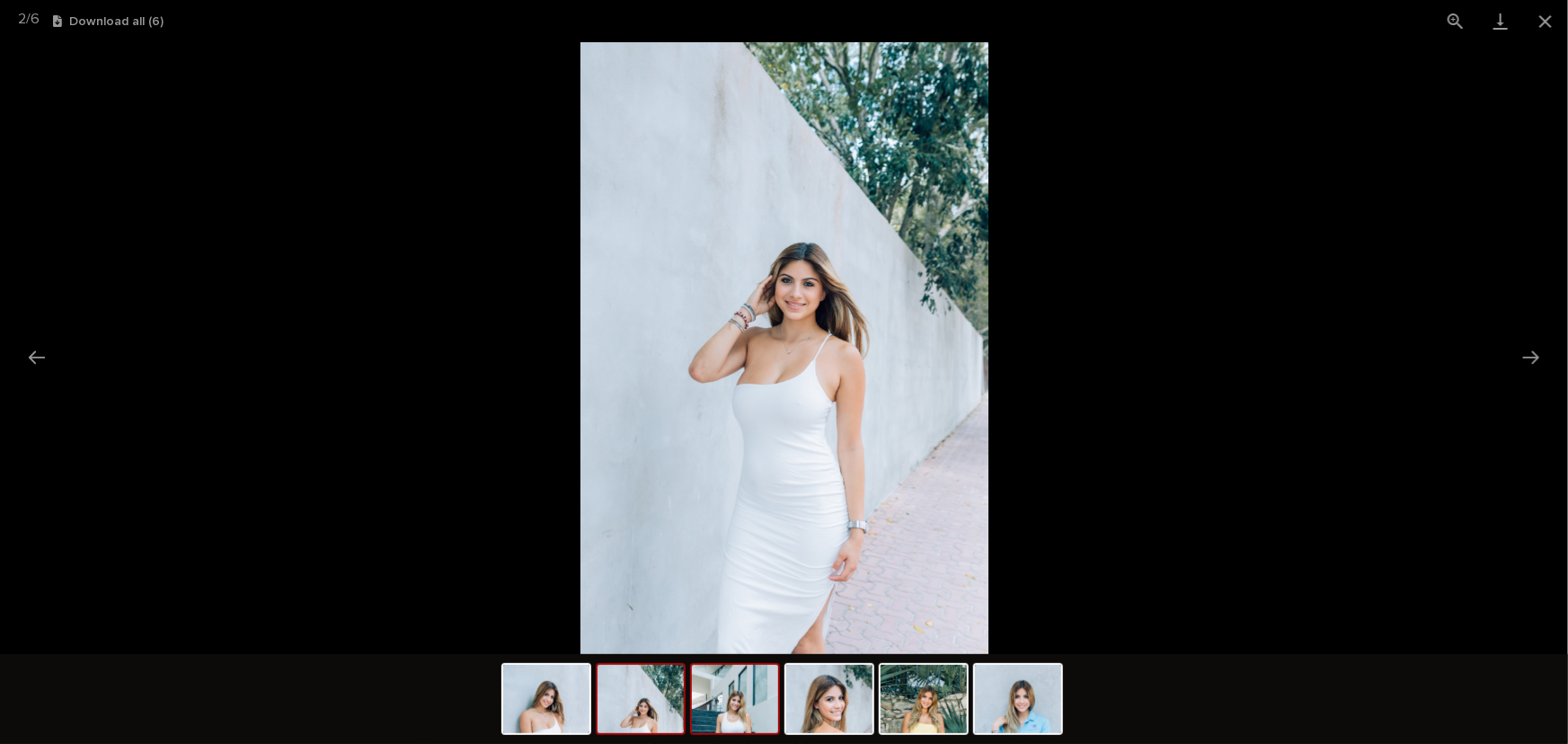
click at [760, 716] on img at bounding box center [735, 699] width 86 height 68
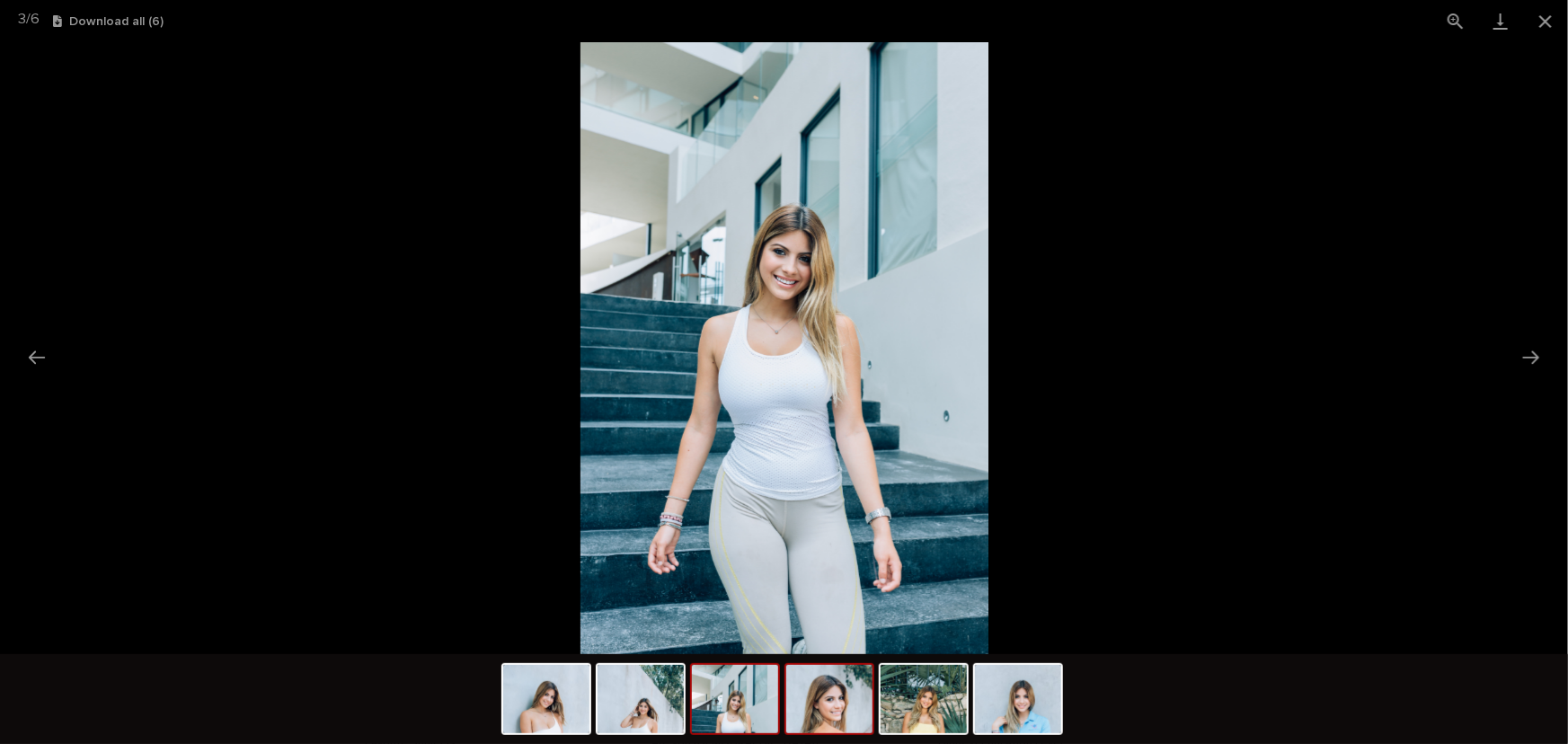
click at [843, 707] on img at bounding box center [829, 699] width 86 height 68
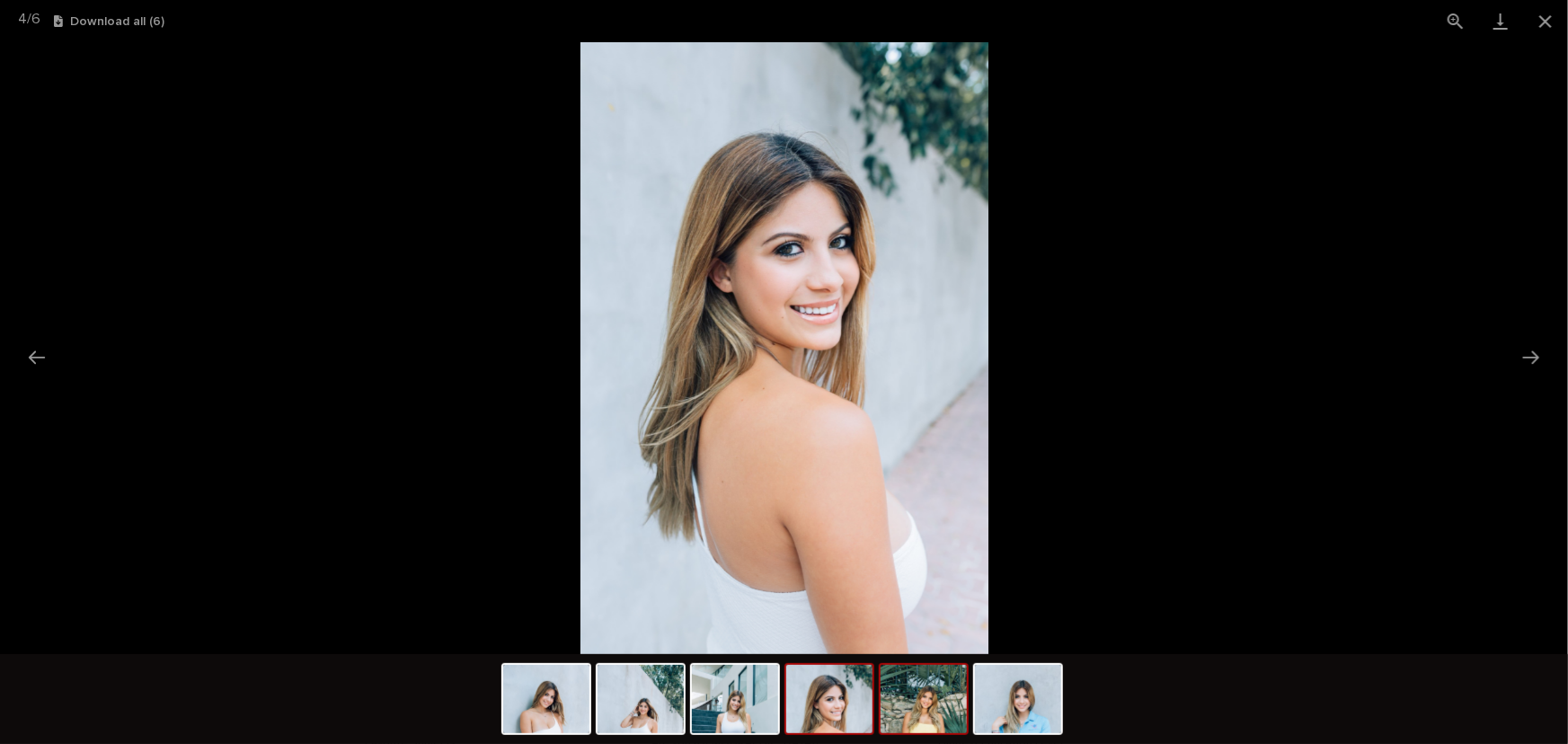
click at [914, 721] on img at bounding box center [923, 699] width 86 height 68
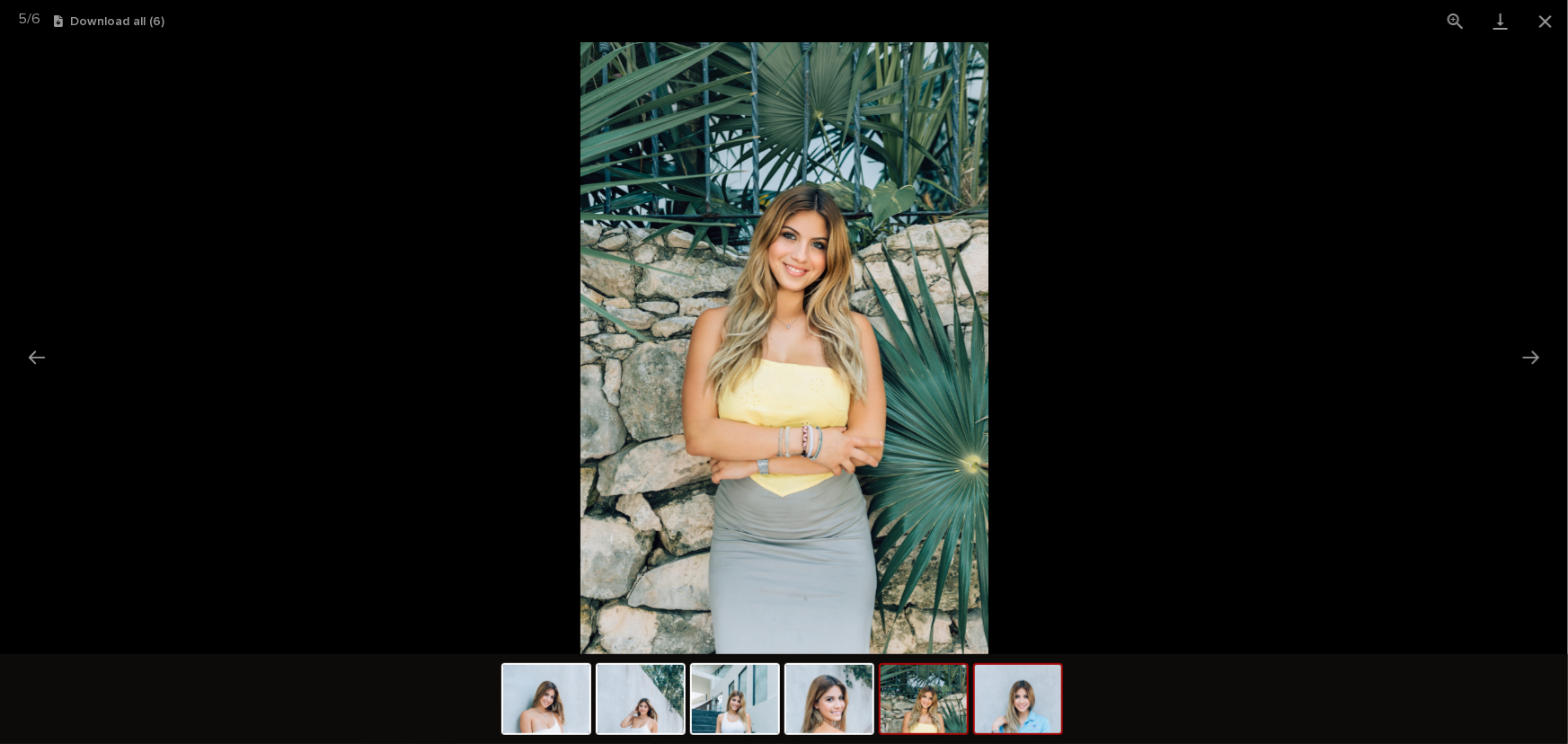
click at [1014, 701] on img at bounding box center [1018, 699] width 86 height 68
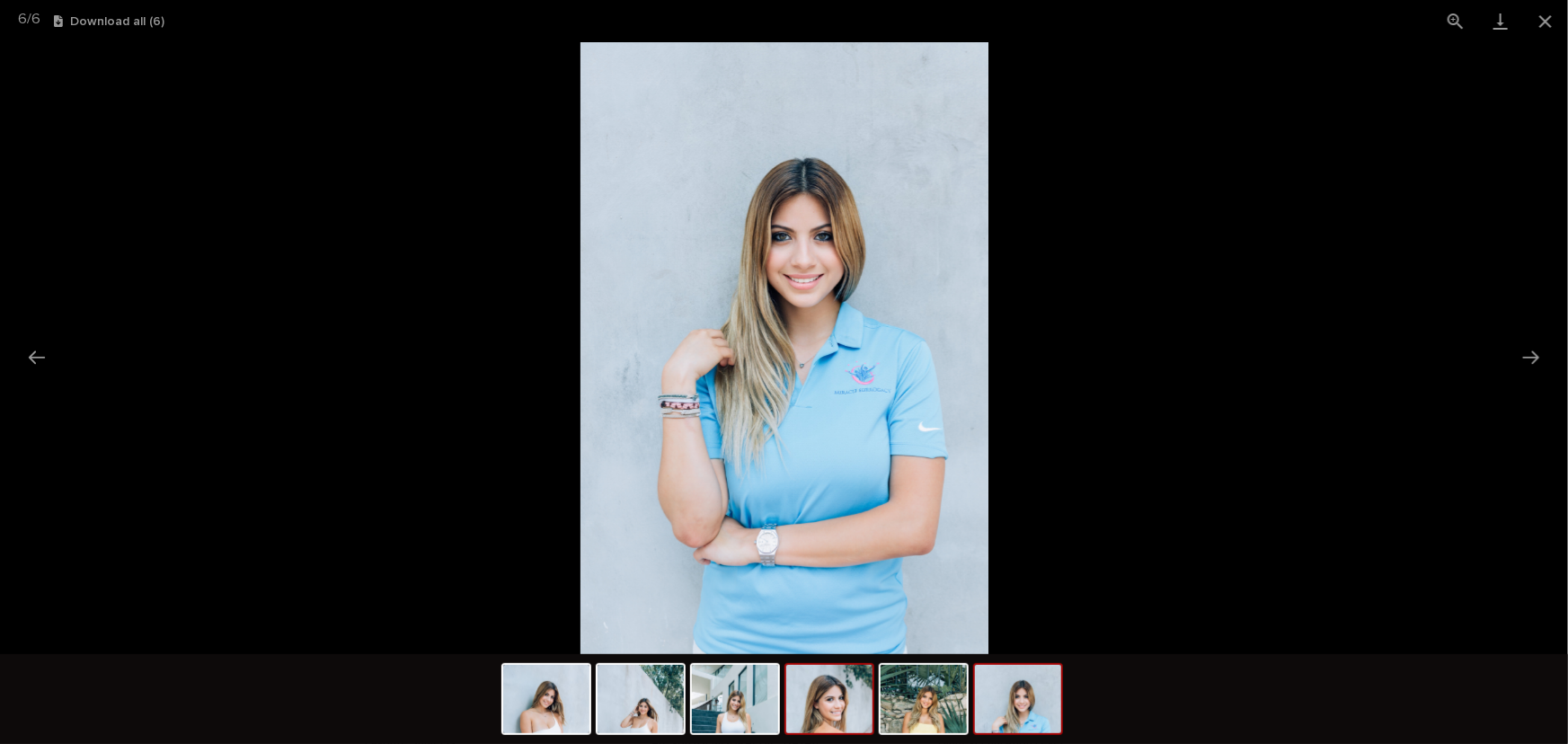
click at [817, 721] on img at bounding box center [829, 699] width 86 height 68
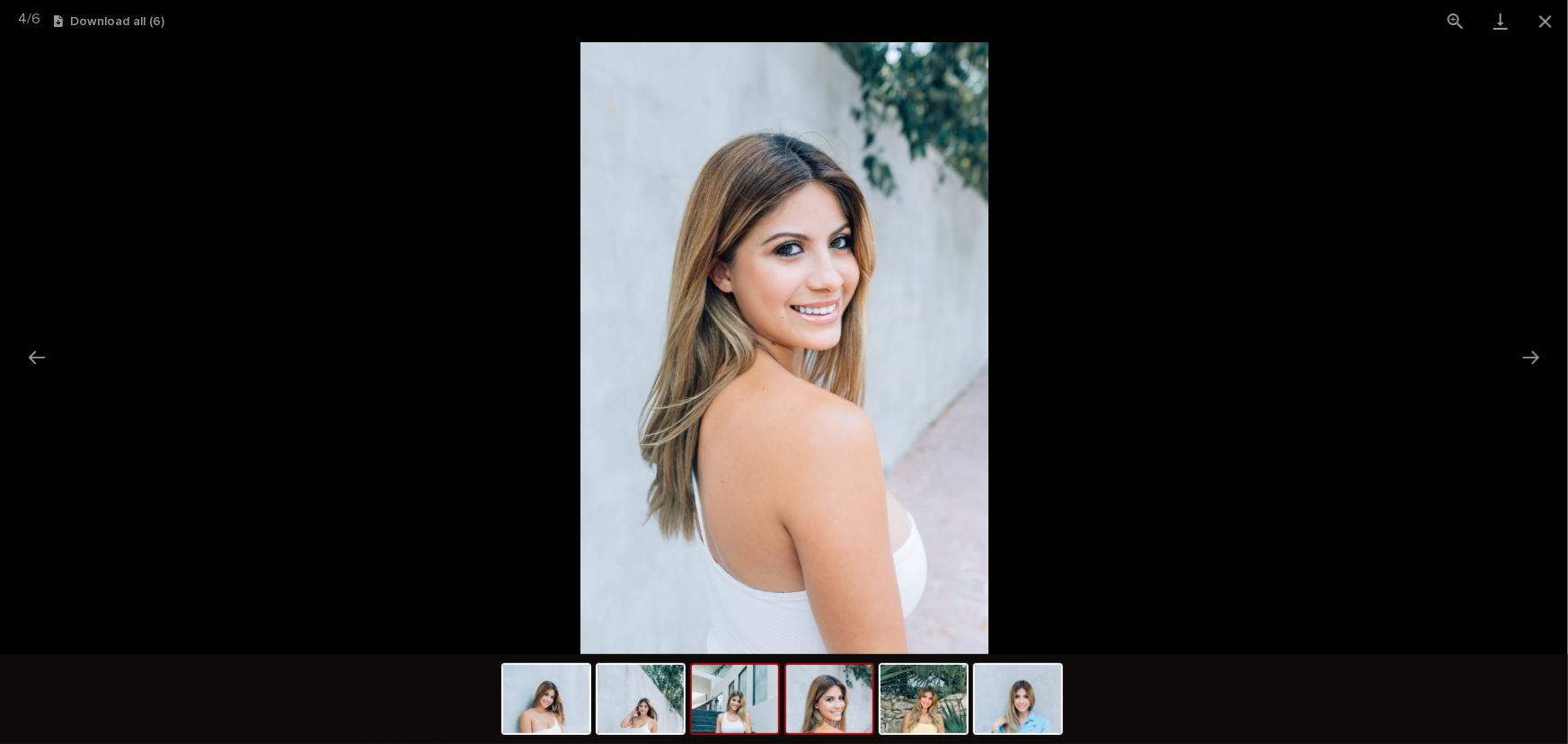
click at [767, 709] on img at bounding box center [735, 699] width 86 height 68
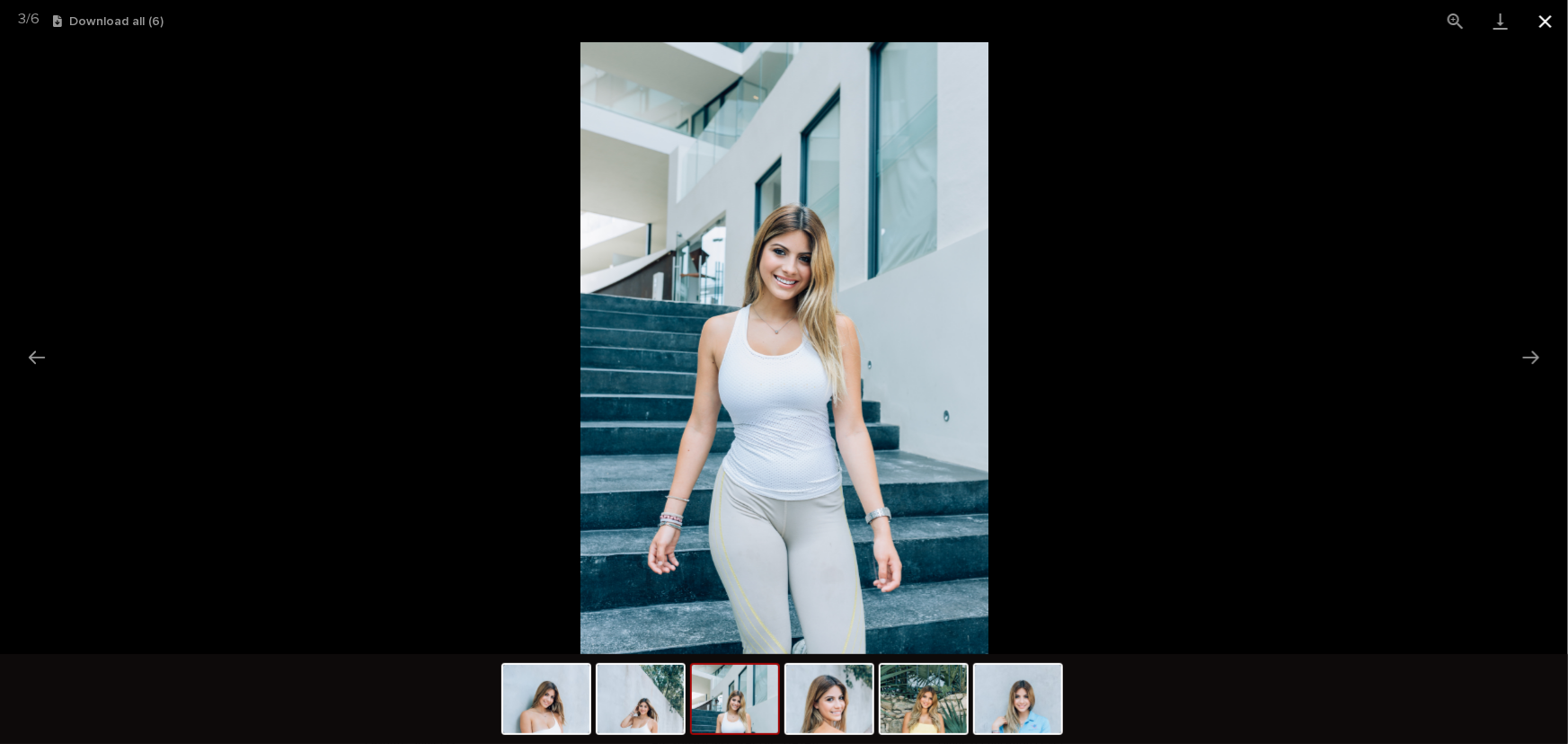
click at [1546, 11] on button "Close gallery" at bounding box center [1545, 21] width 45 height 43
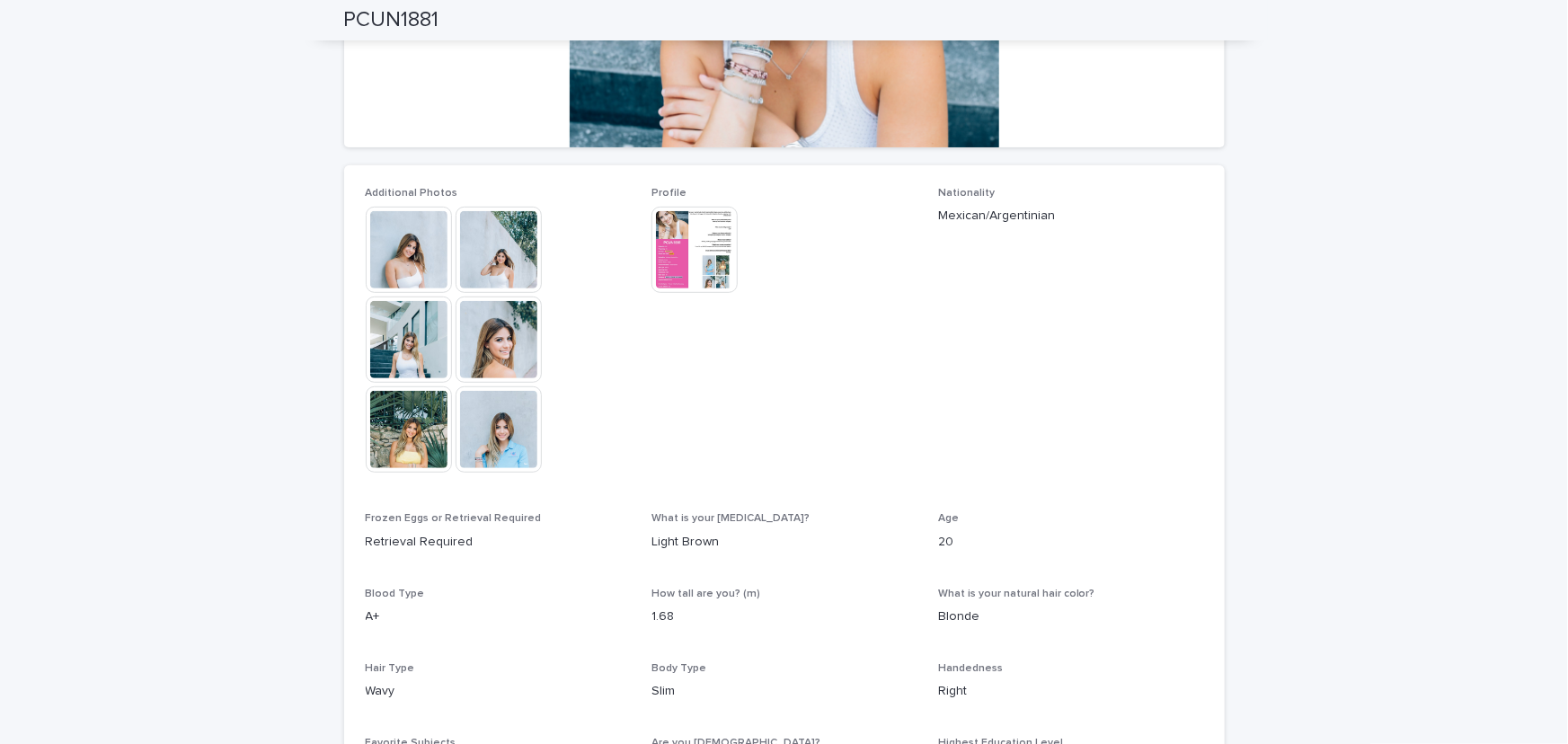
click at [992, 338] on span "Nationality Mexican/Argentinian" at bounding box center [1070, 339] width 265 height 304
click at [666, 252] on img at bounding box center [694, 250] width 86 height 86
